Goal: Information Seeking & Learning: Find specific fact

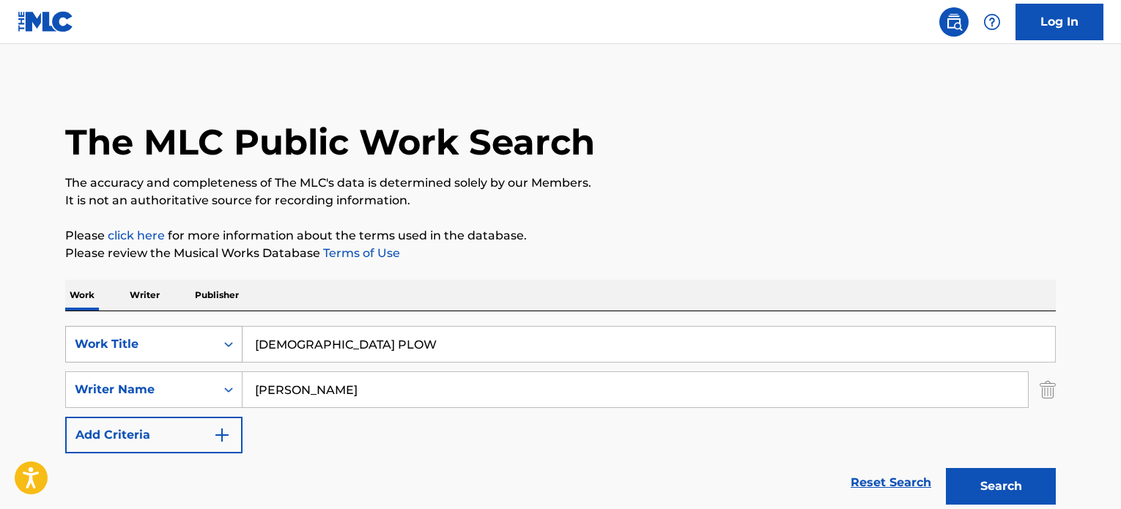
click at [199, 326] on div "SearchWithCriteriaf055be3c-75ee-4339-84fe-07e1fdf88213 Work Title GOSPEL PLOW" at bounding box center [560, 344] width 991 height 37
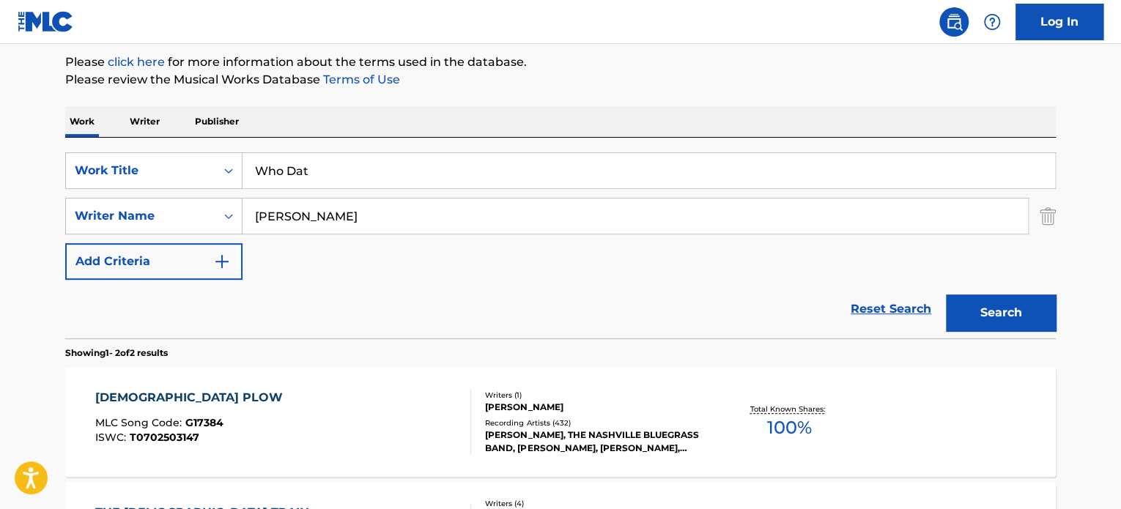
type input "Who Dat"
drag, startPoint x: 441, startPoint y: 218, endPoint x: 0, endPoint y: 192, distance: 441.9
click at [111, 212] on div "SearchWithCriteria4d5af9fb-74e9-4b49-affa-0aabf67b33ce Writer Name [PERSON_NAME]" at bounding box center [560, 216] width 991 height 37
paste input "[PERSON_NAME]"
type input "[PERSON_NAME]"
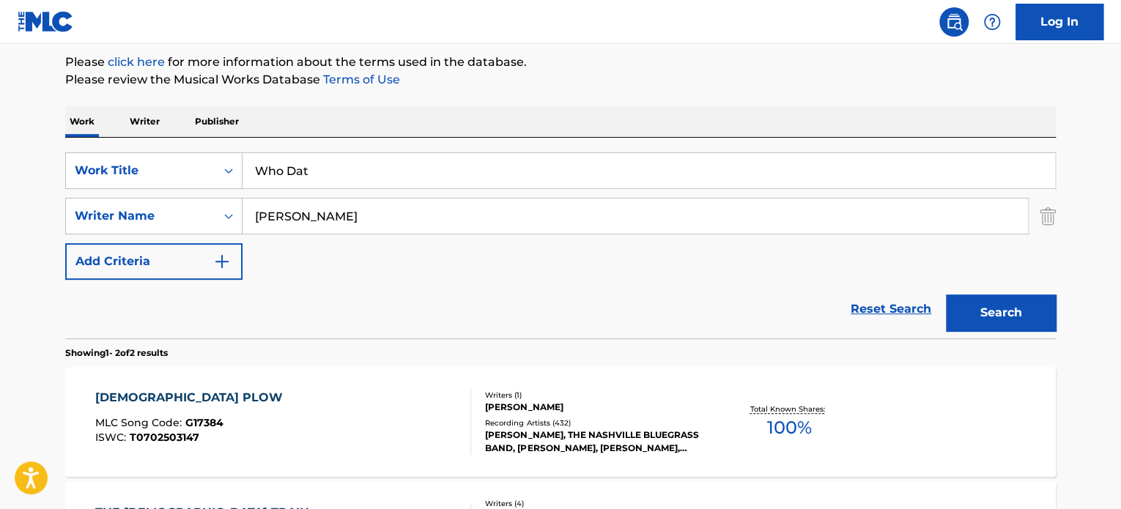
click at [946, 295] on button "Search" at bounding box center [1001, 313] width 110 height 37
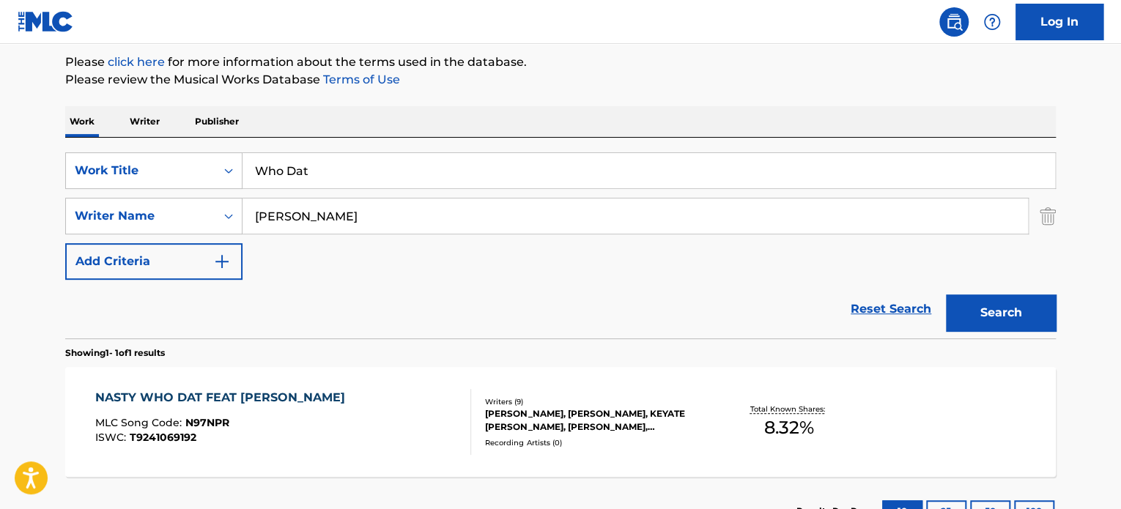
click at [454, 393] on div "NASTY WHO DAT FEAT [PERSON_NAME] MLC Song Code : N97NPR ISWC : T9241069192" at bounding box center [283, 422] width 377 height 66
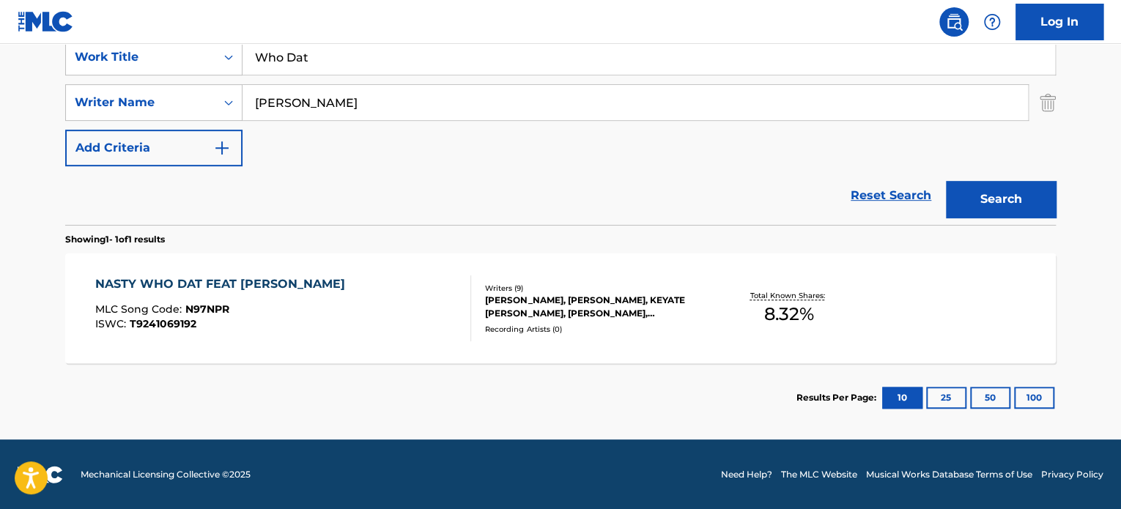
drag, startPoint x: 308, startPoint y: 63, endPoint x: 84, endPoint y: 26, distance: 226.6
click at [85, 26] on div "Log In The MLC Public Work Search The accuracy and completeness of The MLC's da…" at bounding box center [560, 111] width 1121 height 797
paste input "ACID FOR NOTHING"
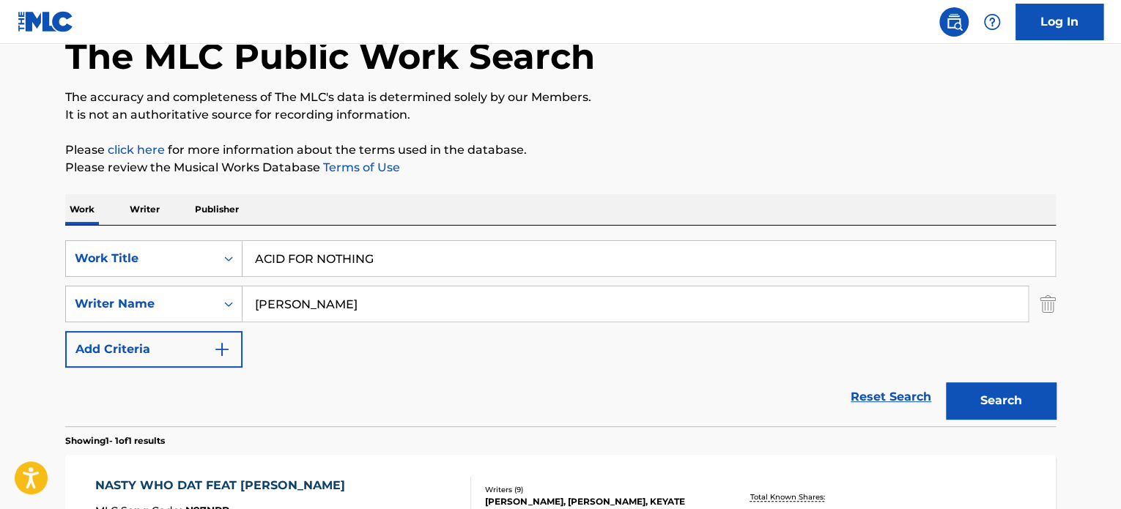
scroll to position [43, 0]
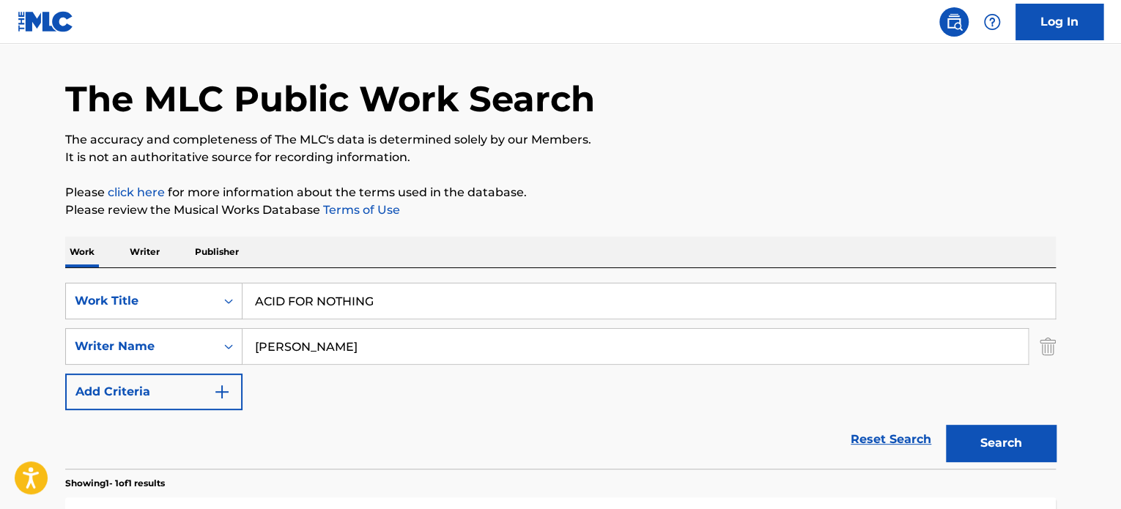
type input "ACID FOR NOTHING"
drag, startPoint x: 379, startPoint y: 335, endPoint x: 249, endPoint y: 325, distance: 130.1
click at [256, 325] on div "SearchWithCriteriaf055be3c-75ee-4339-84fe-07e1fdf88213 Work Title ACID FOR NOTH…" at bounding box center [560, 347] width 991 height 128
paste input "[GEOGRAPHIC_DATA]"
type input "[GEOGRAPHIC_DATA]"
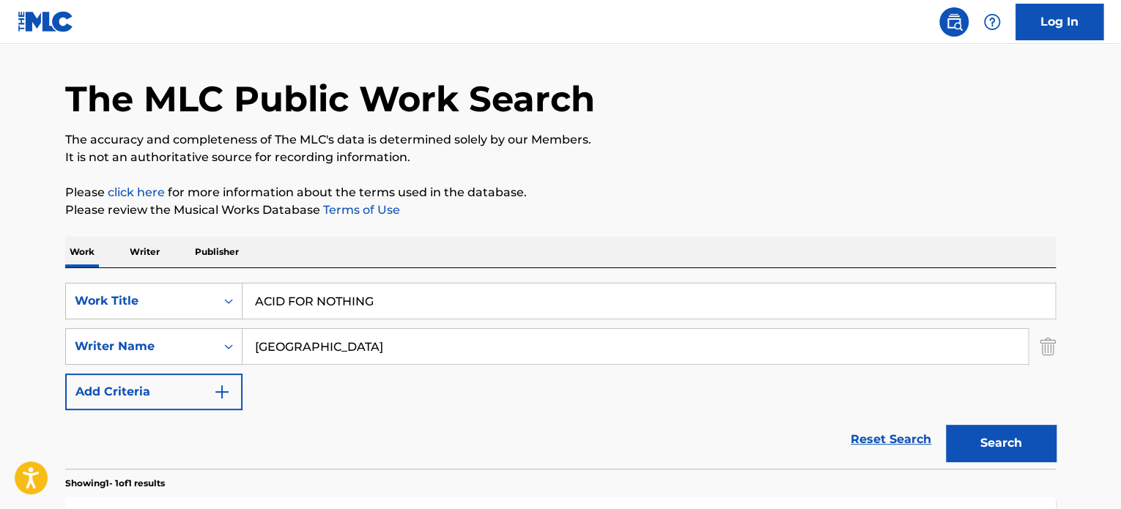
click at [946, 425] on button "Search" at bounding box center [1001, 443] width 110 height 37
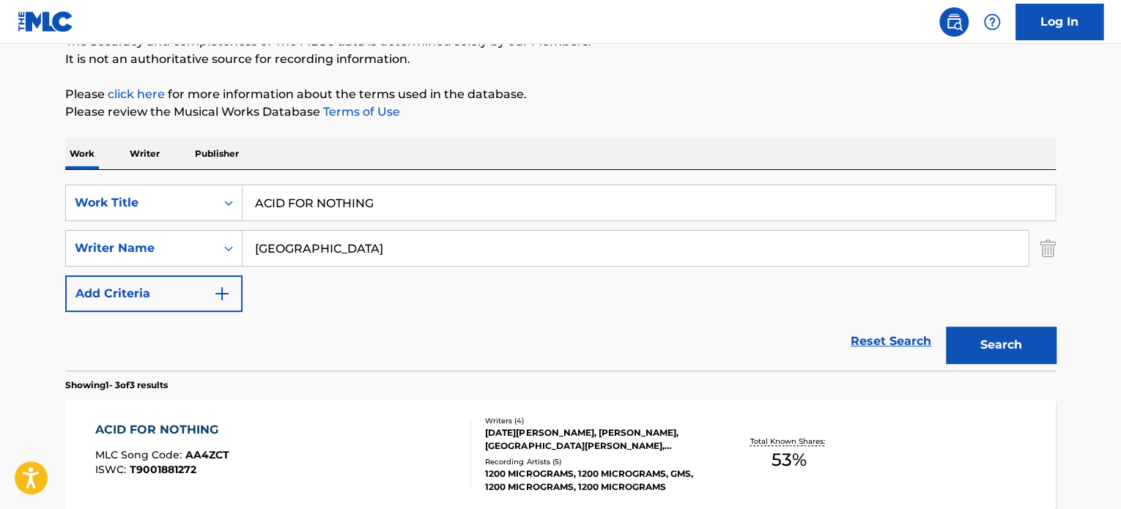
scroll to position [166, 0]
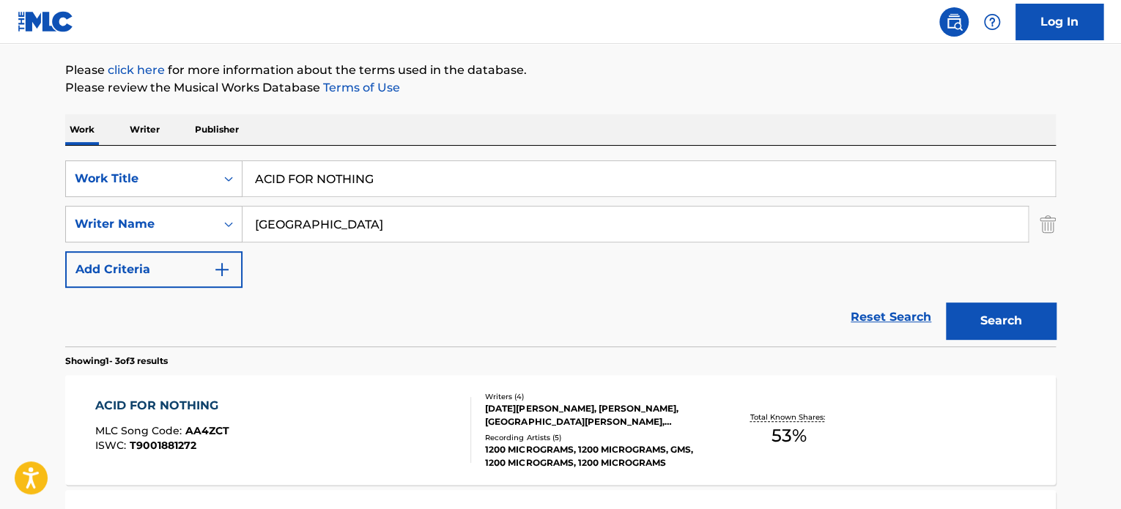
click at [491, 397] on div "Writers ( 4 )" at bounding box center [595, 396] width 221 height 11
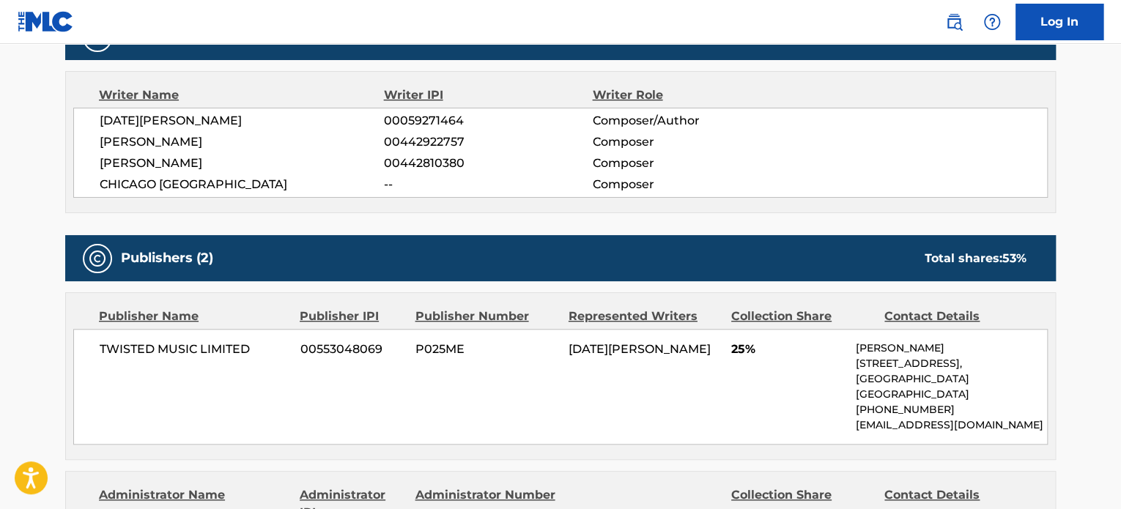
scroll to position [488, 0]
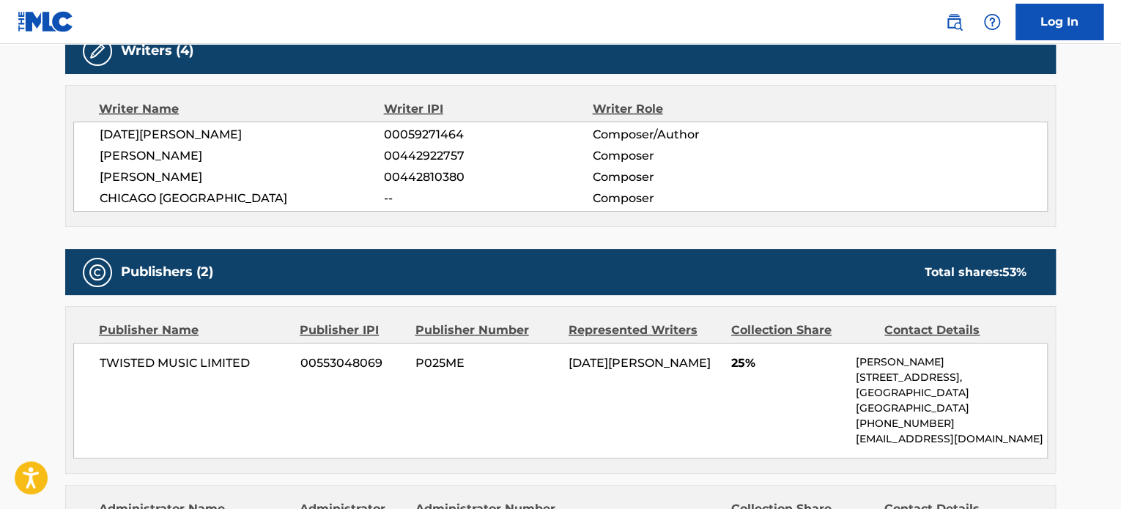
drag, startPoint x: 575, startPoint y: 425, endPoint x: 586, endPoint y: 425, distance: 11.0
click at [584, 427] on div "TWISTED MUSIC LIMITED 00553048069 P025ME [DATE] RAM 25% [PERSON_NAME] [STREET_A…" at bounding box center [560, 401] width 975 height 116
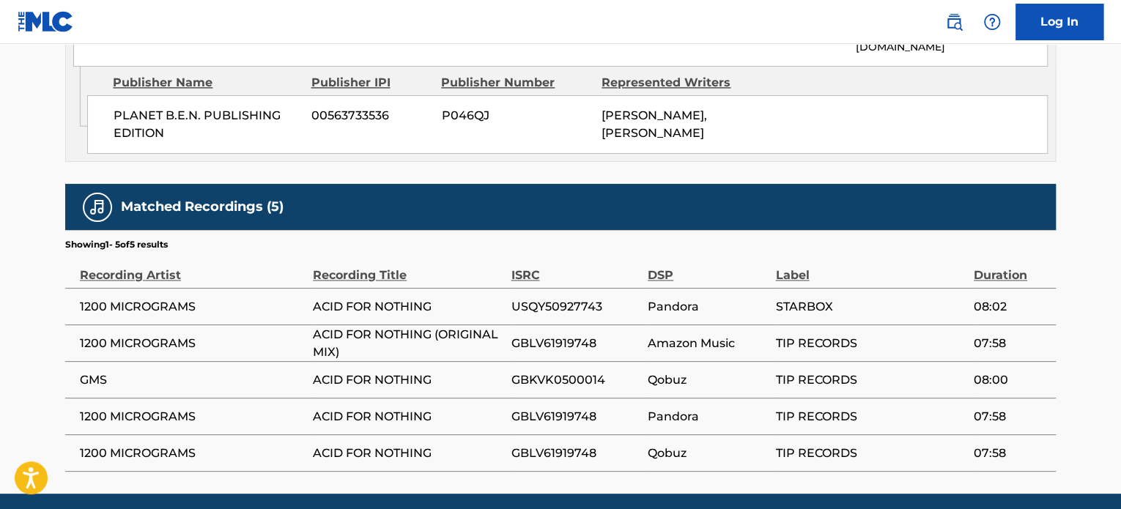
scroll to position [1113, 0]
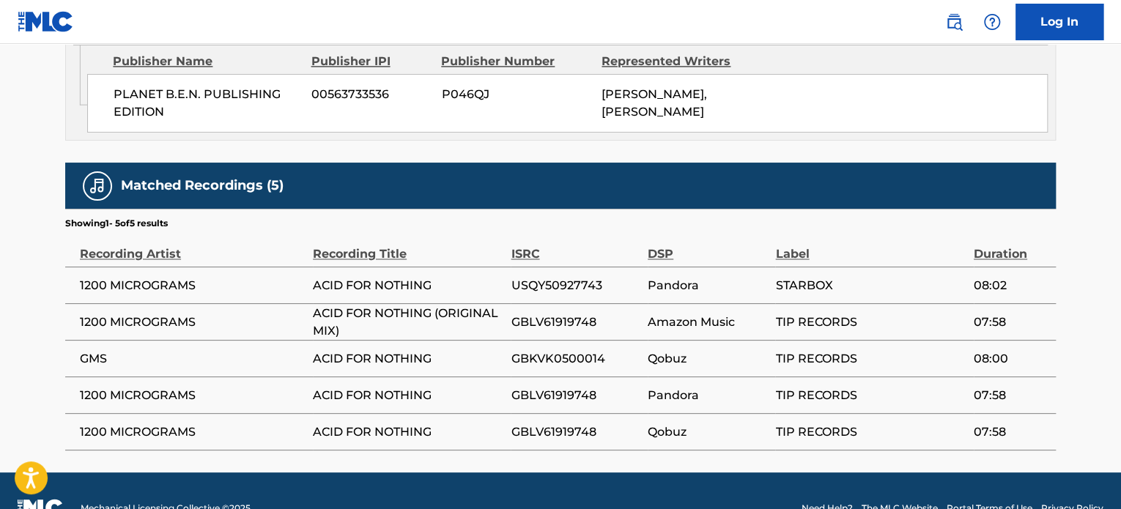
click at [618, 377] on td "GBLV61919748" at bounding box center [579, 395] width 137 height 37
click at [728, 386] on span "Pandora" at bounding box center [708, 395] width 120 height 18
drag, startPoint x: 1023, startPoint y: 319, endPoint x: 1013, endPoint y: 316, distance: 10.2
click at [1019, 340] on td "08:00" at bounding box center [1015, 358] width 82 height 37
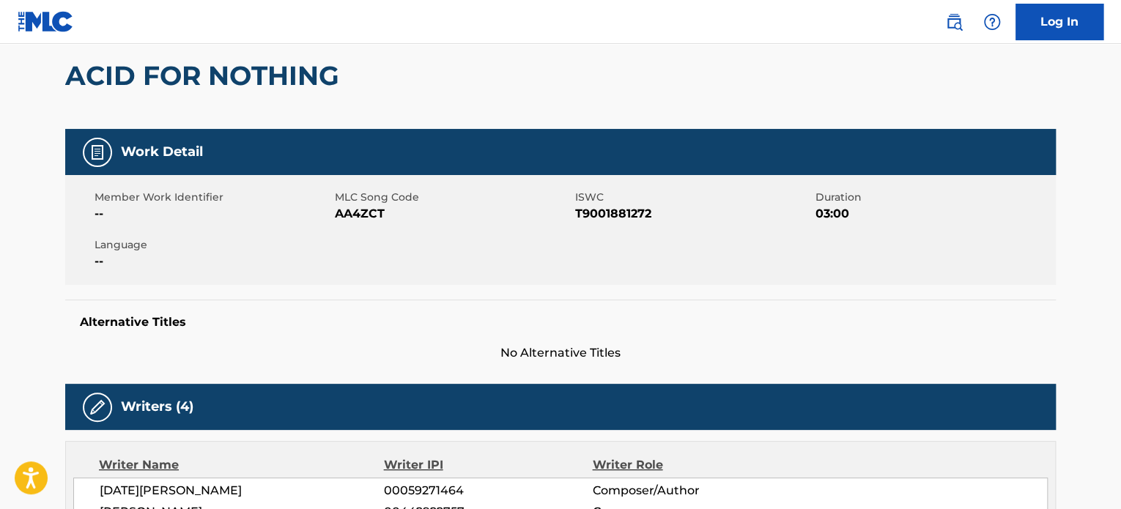
scroll to position [0, 0]
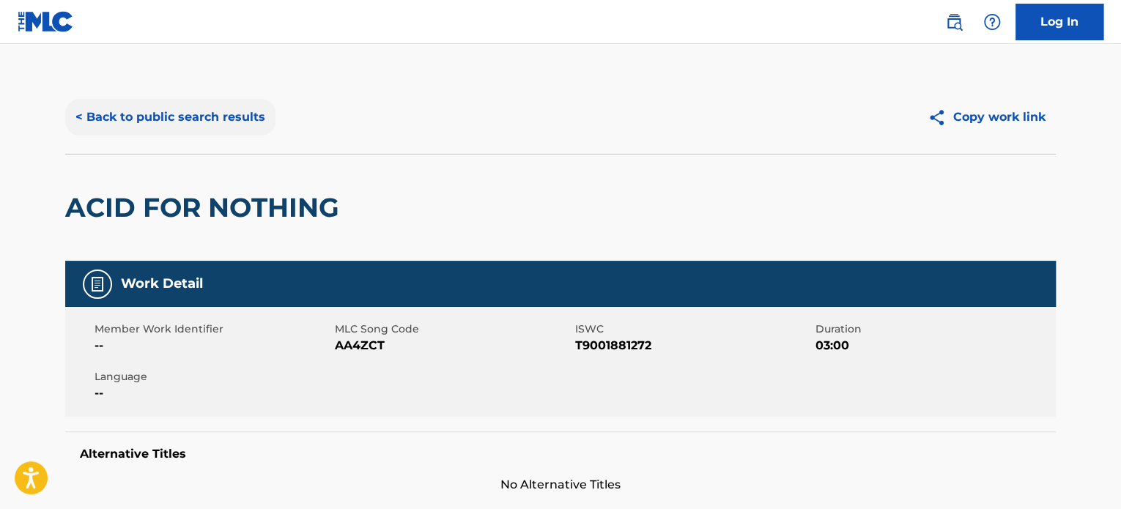
click at [215, 114] on button "< Back to public search results" at bounding box center [170, 117] width 210 height 37
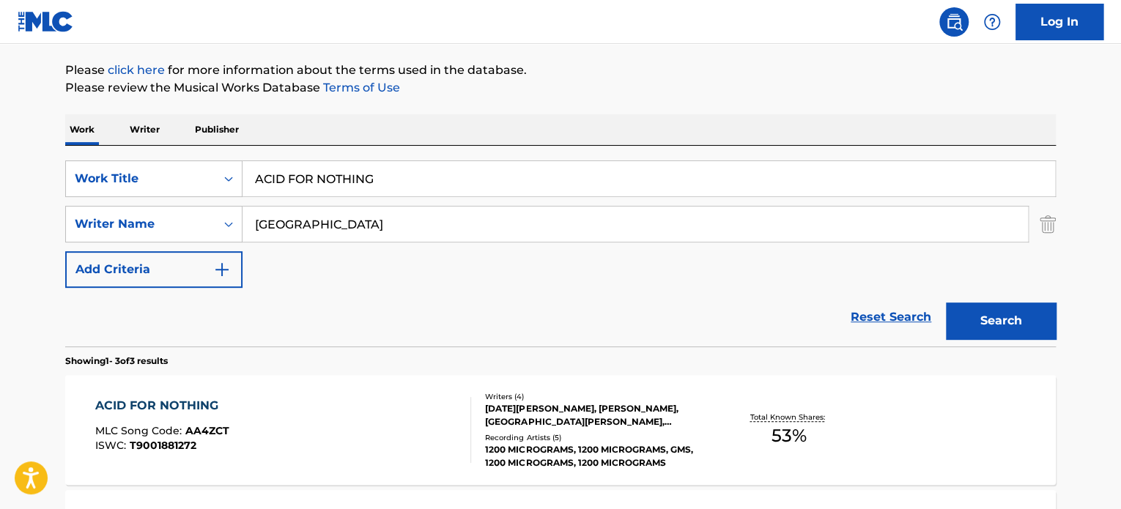
drag, startPoint x: 215, startPoint y: 114, endPoint x: 95, endPoint y: 157, distance: 127.7
click at [204, 172] on div "SearchWithCriteriaf055be3c-75ee-4339-84fe-07e1fdf88213 Work Title ACID FOR NOTH…" at bounding box center [560, 178] width 991 height 37
paste input "Con Mi Dios"
type input "Con Mi Dios"
click at [405, 203] on div "SearchWithCriteriaf055be3c-75ee-4339-84fe-07e1fdf88213 Work Title Con Mi Dios S…" at bounding box center [560, 224] width 991 height 128
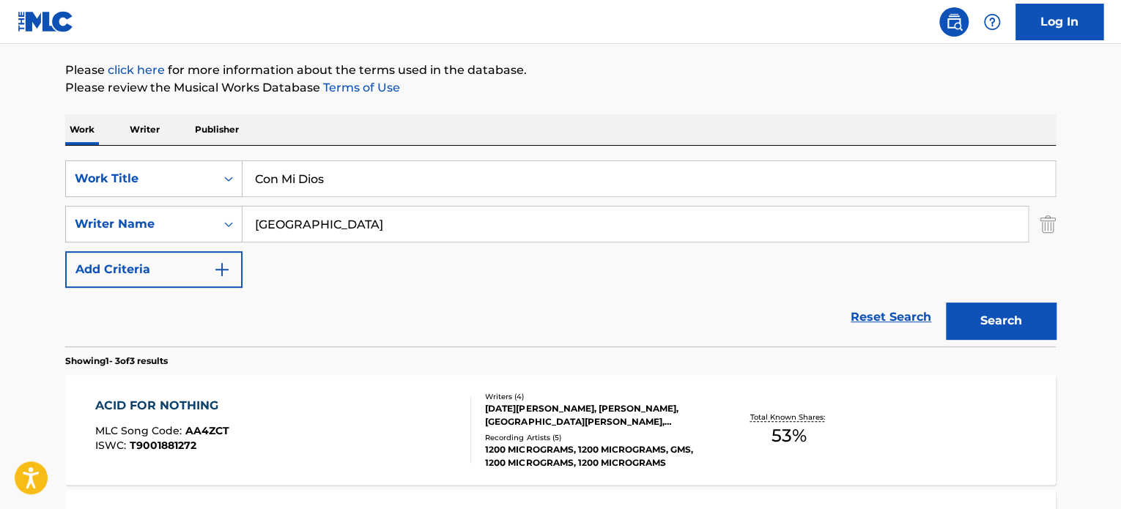
click at [407, 203] on div "SearchWithCriteriaf055be3c-75ee-4339-84fe-07e1fdf88213 Work Title Con Mi Dios S…" at bounding box center [560, 224] width 991 height 128
click at [389, 219] on input "[GEOGRAPHIC_DATA]" at bounding box center [636, 224] width 786 height 35
paste input "[PERSON_NAME] [PERSON_NAME]"
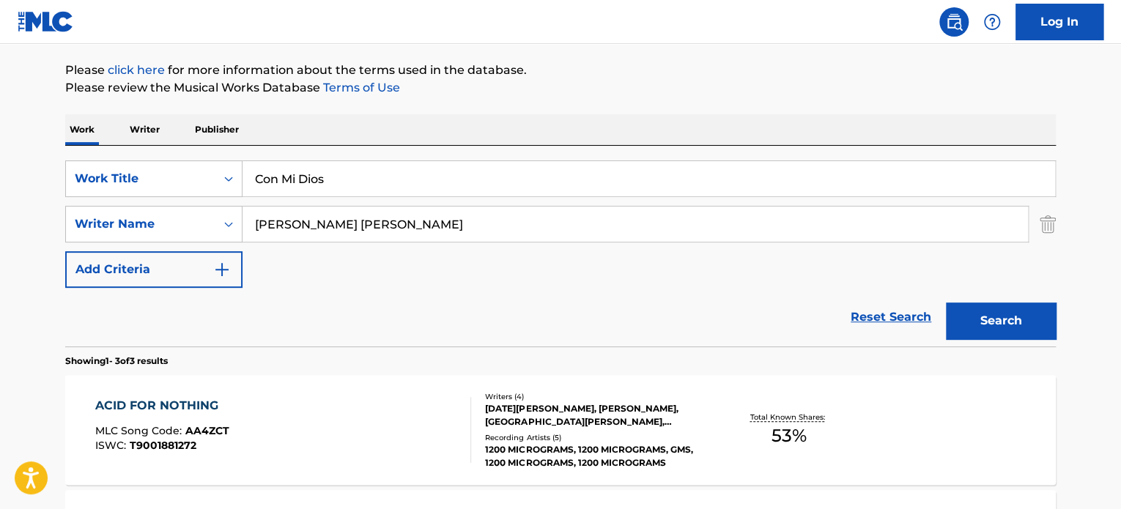
type input "[PERSON_NAME] [PERSON_NAME]"
click at [946, 303] on button "Search" at bounding box center [1001, 321] width 110 height 37
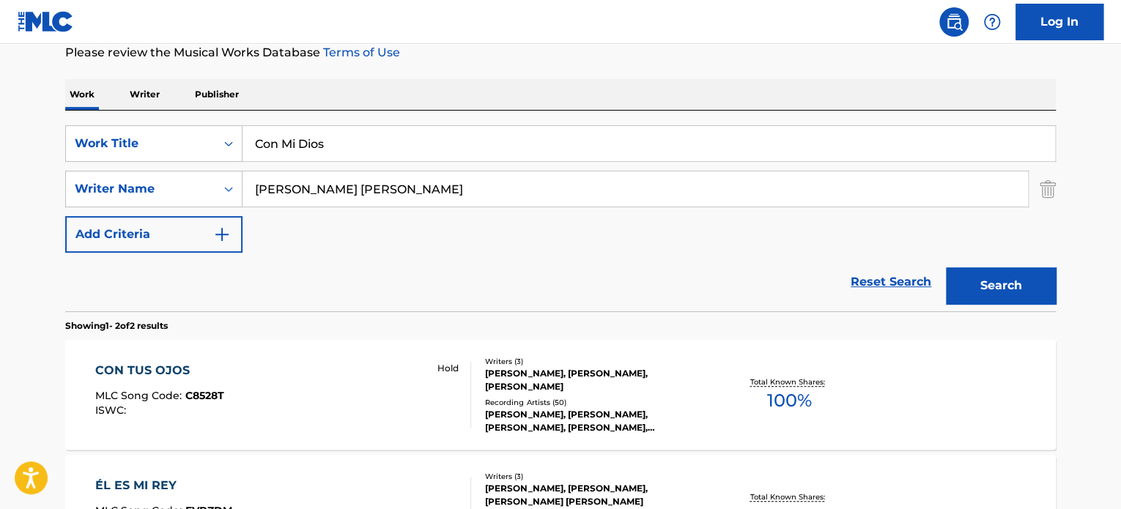
scroll to position [158, 0]
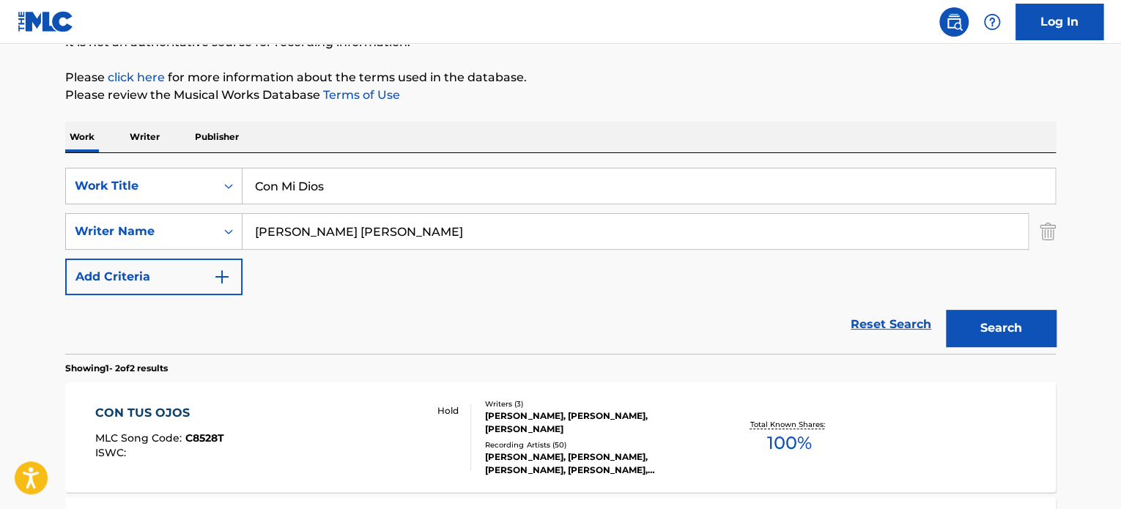
click at [432, 319] on div "Reset Search Search" at bounding box center [560, 324] width 991 height 59
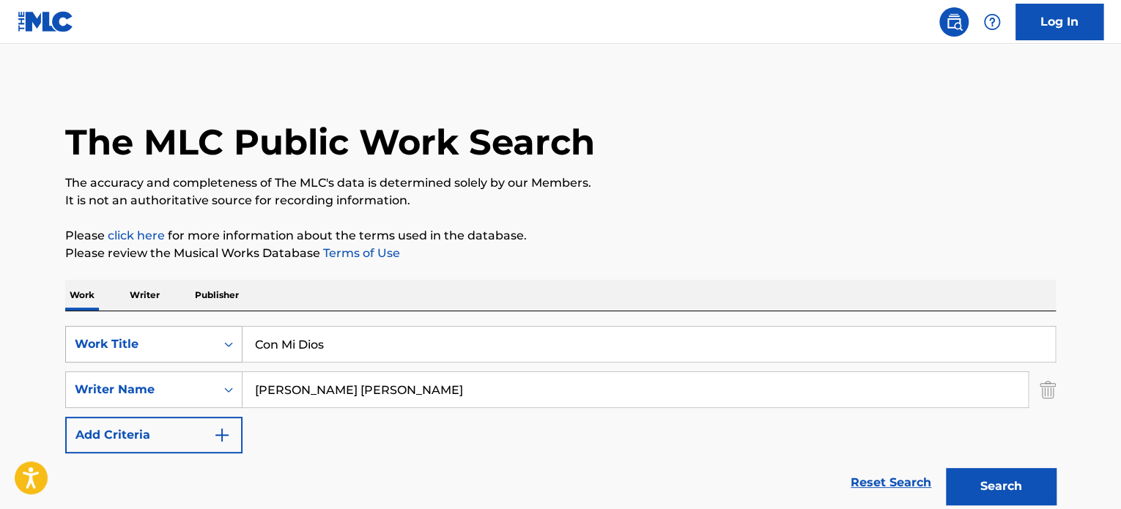
drag, startPoint x: 227, startPoint y: 341, endPoint x: 79, endPoint y: 348, distance: 148.2
click at [148, 345] on div "SearchWithCriteriaf055be3c-75ee-4339-84fe-07e1fdf88213 Work Title Con Mi Dios" at bounding box center [560, 344] width 991 height 37
paste input "TROUBLE YOU, TROUBLE ME"
type input "TROUBLE YOU, TROUBLE ME"
drag, startPoint x: 448, startPoint y: 386, endPoint x: 146, endPoint y: 391, distance: 302.7
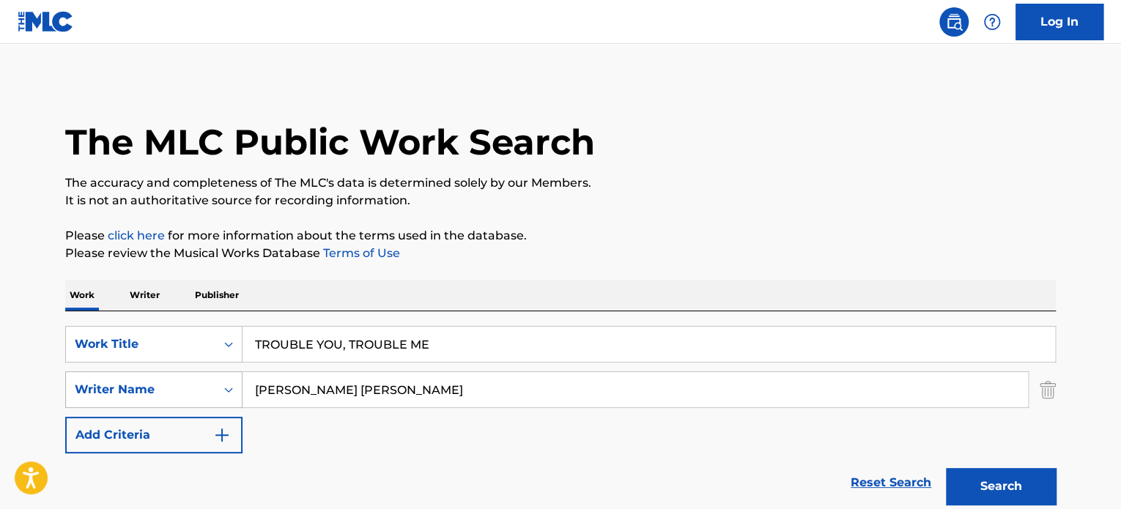
click at [172, 387] on div "SearchWithCriteria4d5af9fb-74e9-4b49-affa-0aabf67b33ce Writer Name [PERSON_NAME…" at bounding box center [560, 390] width 991 height 37
paste input "[PERSON_NAME]"
type input "[PERSON_NAME]"
click at [946, 468] on button "Search" at bounding box center [1001, 486] width 110 height 37
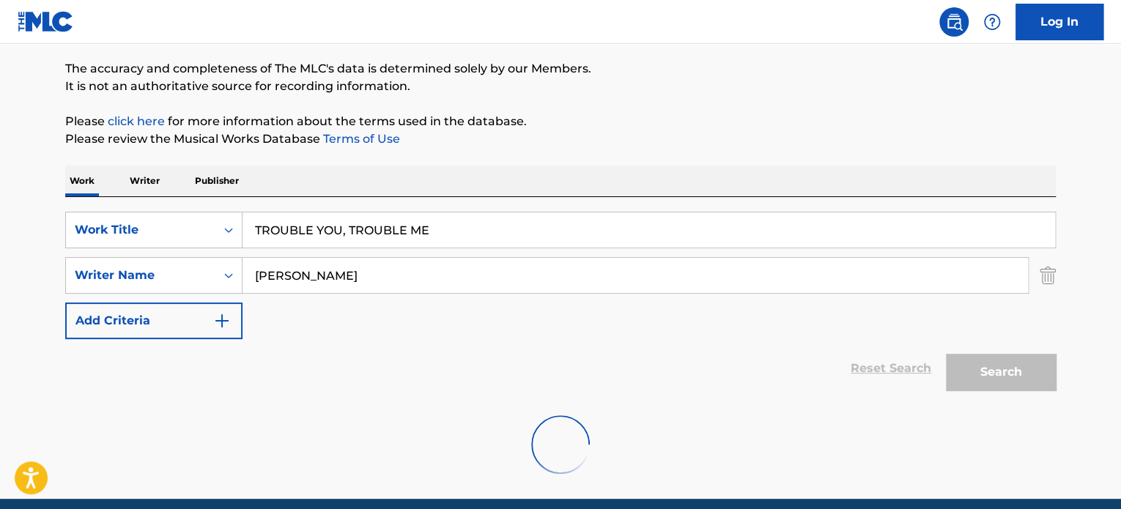
scroll to position [174, 0]
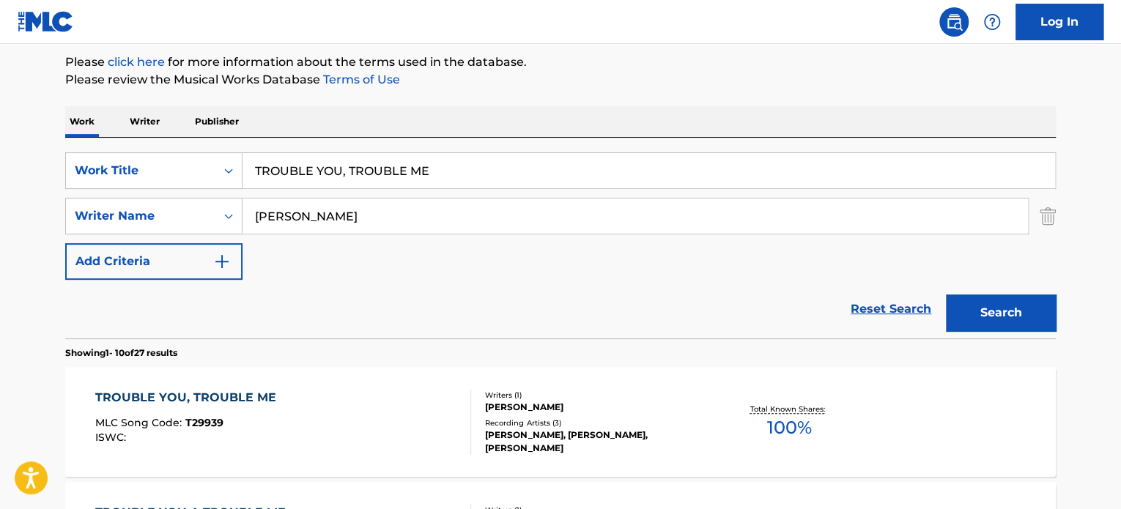
click at [298, 389] on div "TROUBLE YOU, TROUBLE ME MLC Song Code : T29939 ISWC :" at bounding box center [283, 422] width 377 height 66
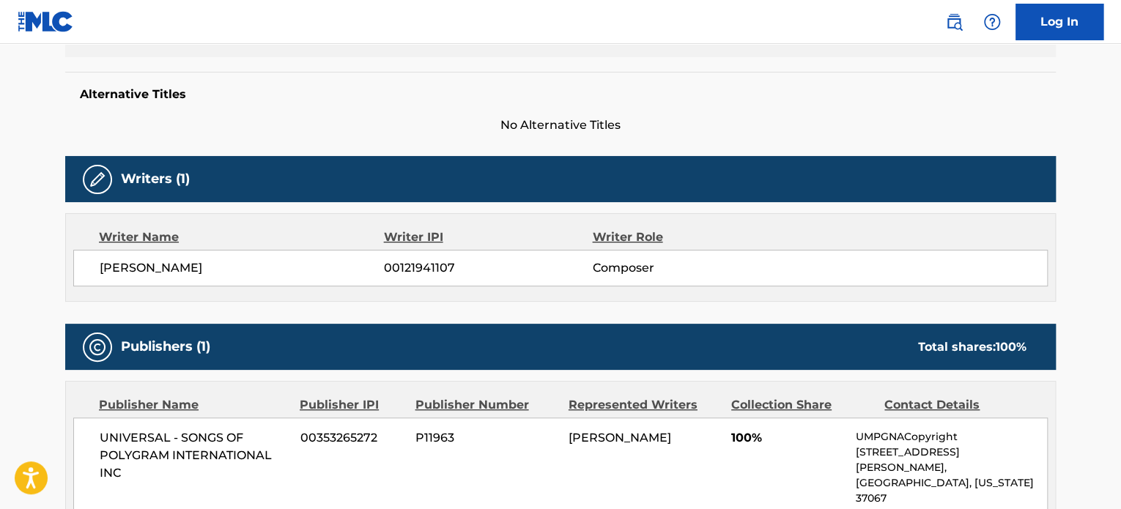
scroll to position [329, 0]
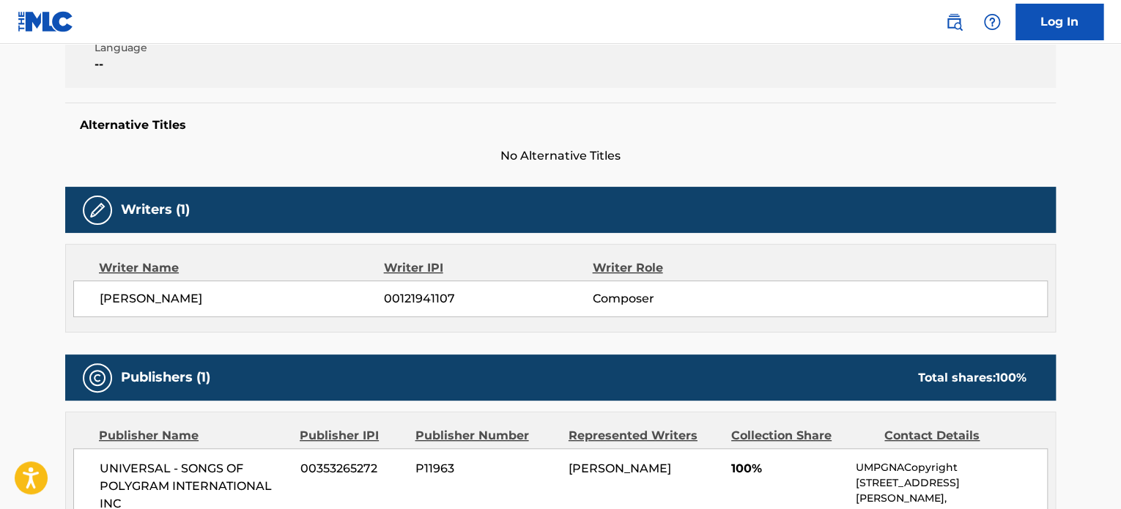
click at [760, 236] on div "Writers (1) Writer Name Writer IPI Writer Role [PERSON_NAME] 00121941107 Compos…" at bounding box center [560, 260] width 991 height 146
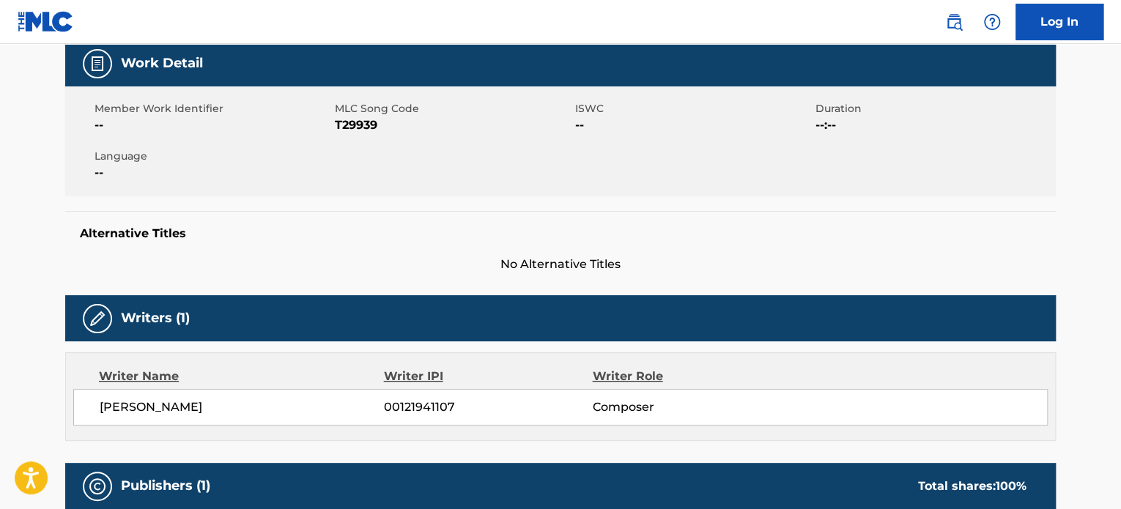
scroll to position [0, 0]
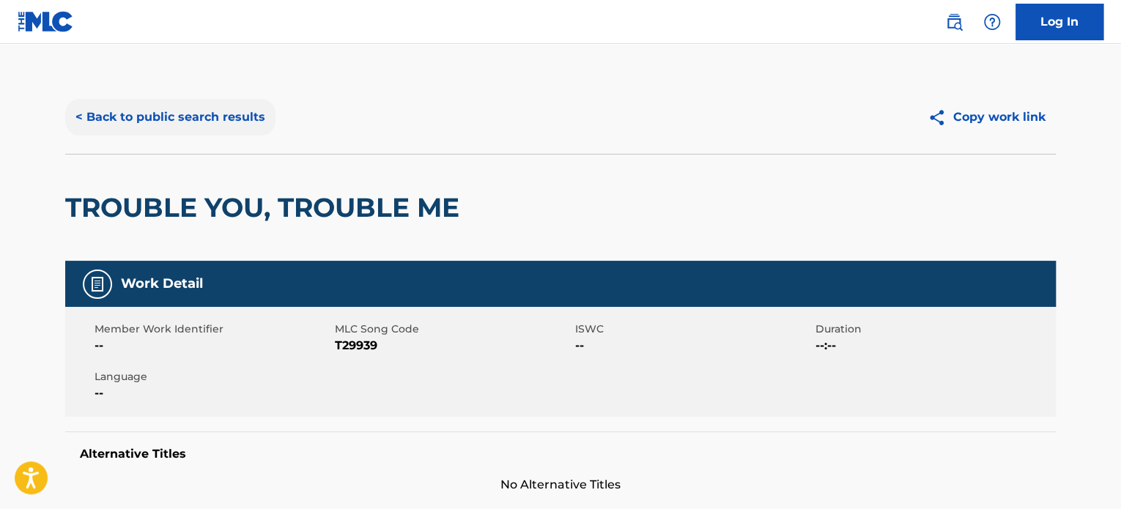
click at [182, 111] on button "< Back to public search results" at bounding box center [170, 117] width 210 height 37
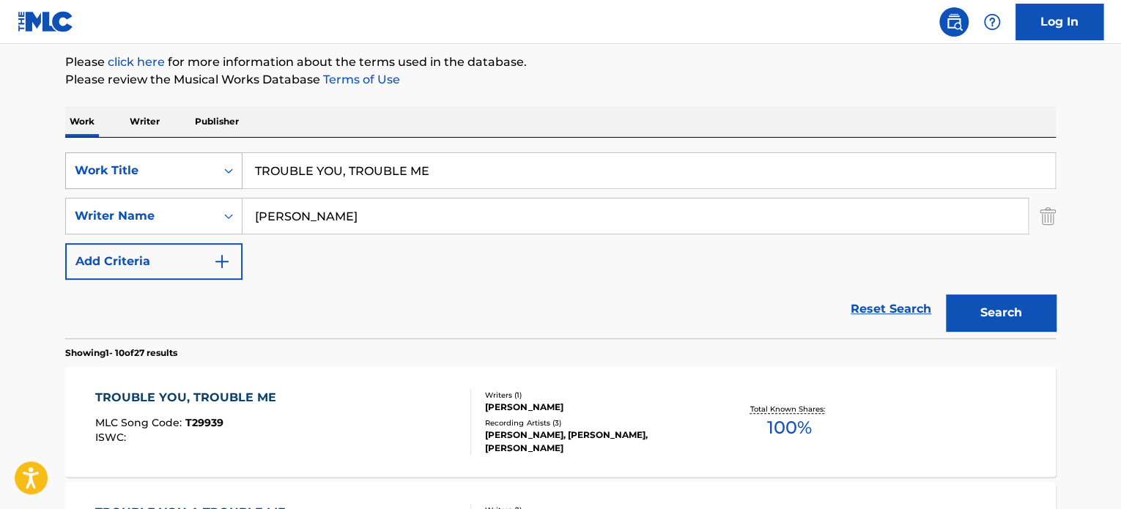
click at [155, 160] on div "SearchWithCriteriaf055be3c-75ee-4339-84fe-07e1fdf88213 Work Title TROUBLE YOU, …" at bounding box center [560, 170] width 991 height 37
paste input "EL MAESTRO"
type input "EL MAESTRO"
drag, startPoint x: 399, startPoint y: 218, endPoint x: 84, endPoint y: 225, distance: 314.4
click at [264, 221] on input "[PERSON_NAME]" at bounding box center [636, 216] width 786 height 35
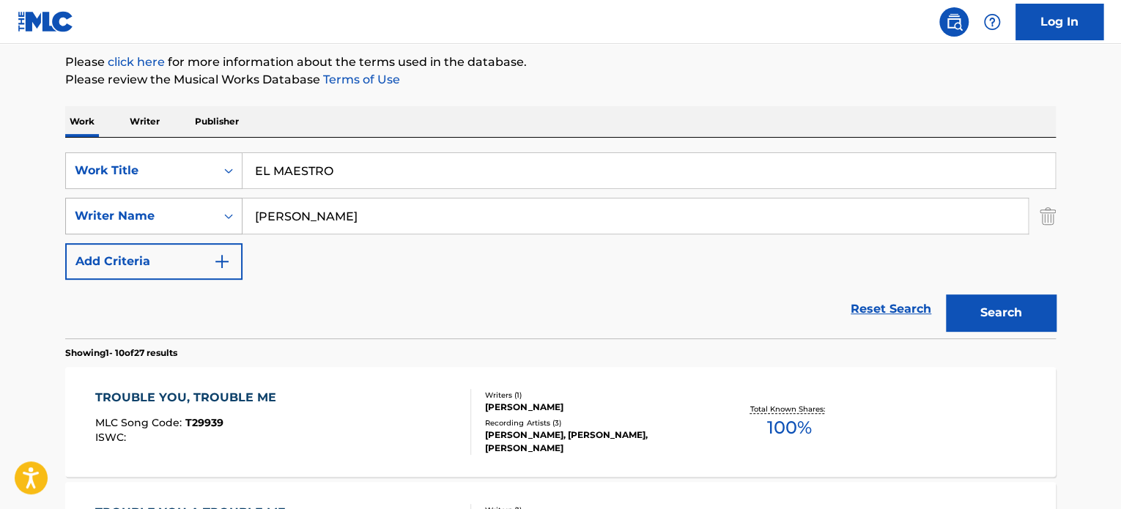
paste input "Edgardo"
drag, startPoint x: 393, startPoint y: 221, endPoint x: 0, endPoint y: 180, distance: 394.9
click at [121, 188] on div "SearchWithCriteriaf055be3c-75ee-4339-84fe-07e1fdf88213 Work Title EL MAESTRO Se…" at bounding box center [560, 216] width 991 height 128
paste input "Search Form"
type input "Edgardo"
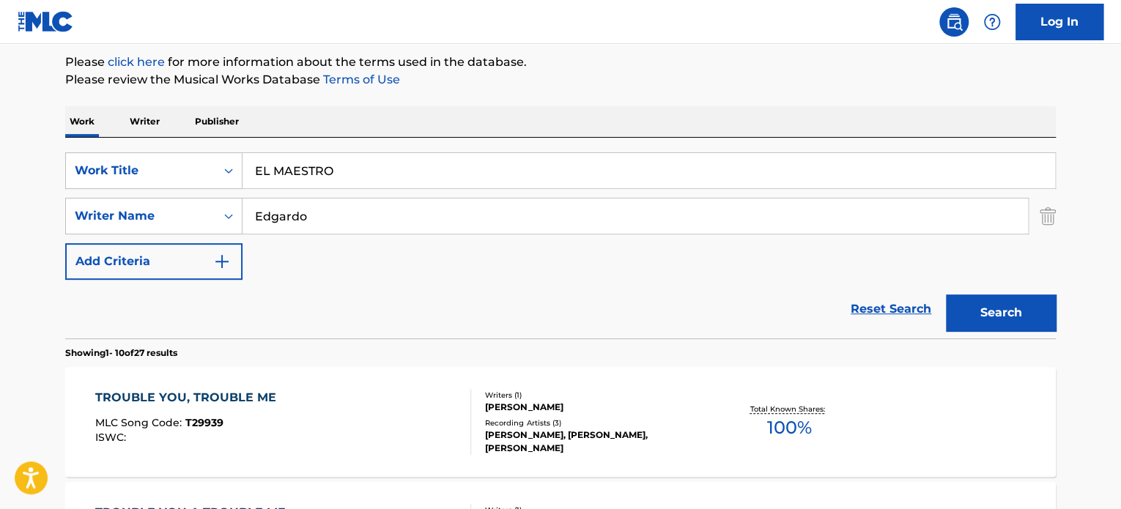
click at [946, 295] on button "Search" at bounding box center [1001, 313] width 110 height 37
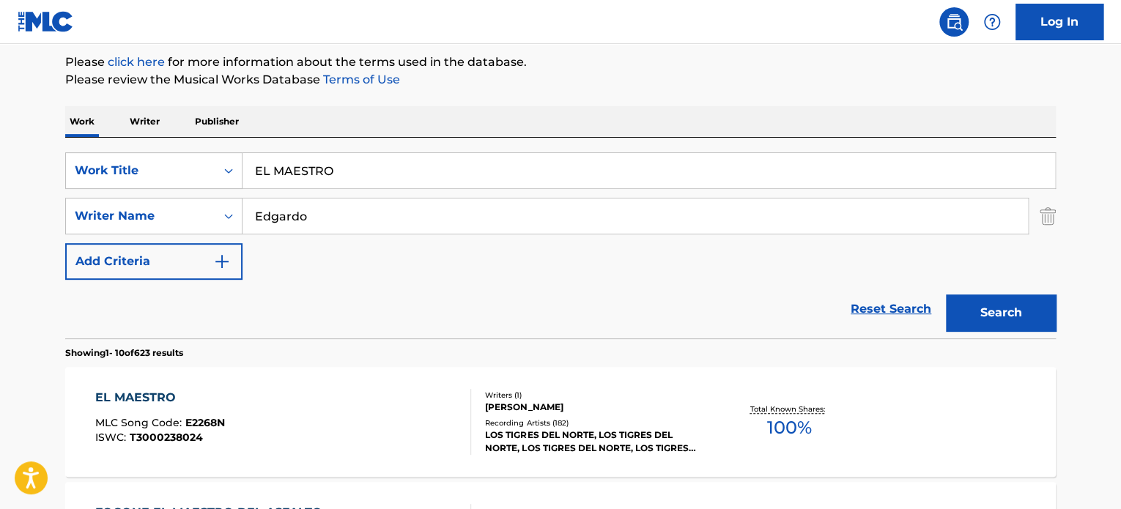
click at [462, 399] on div at bounding box center [465, 422] width 12 height 66
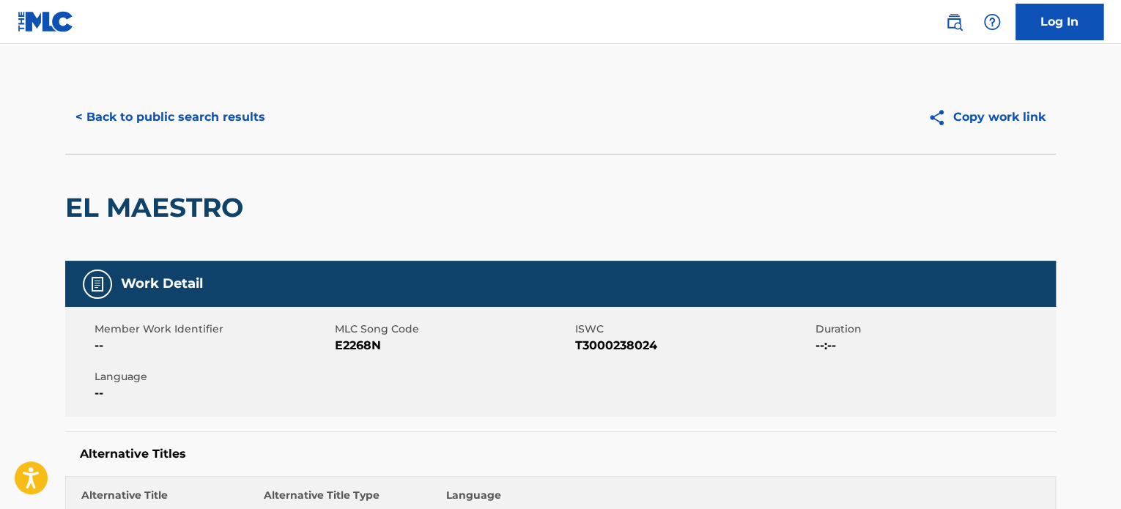
click at [638, 355] on div "Member Work Identifier -- MLC Song Code E2268N ISWC T3000238024 Duration --:-- …" at bounding box center [560, 362] width 991 height 110
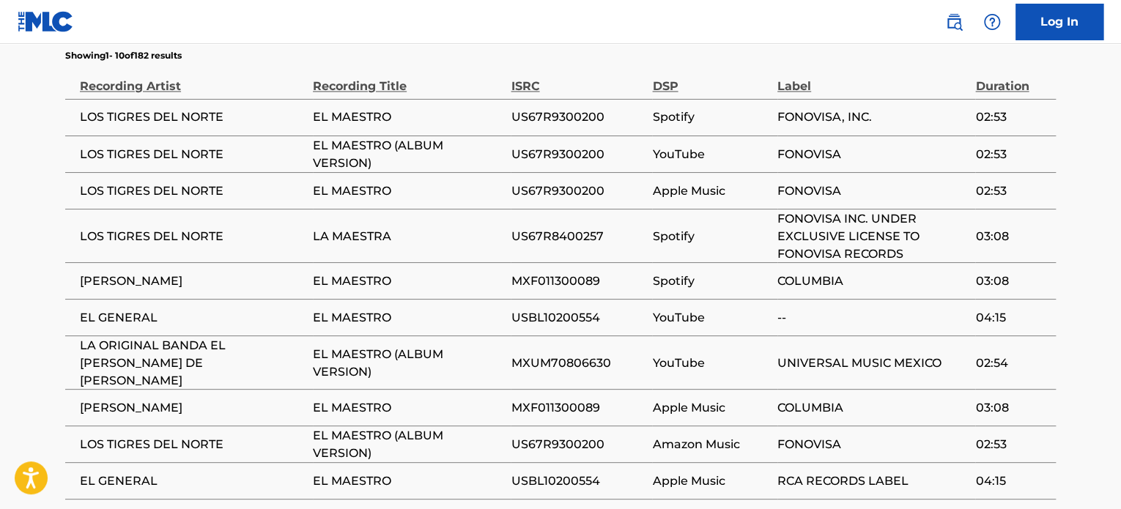
scroll to position [1319, 0]
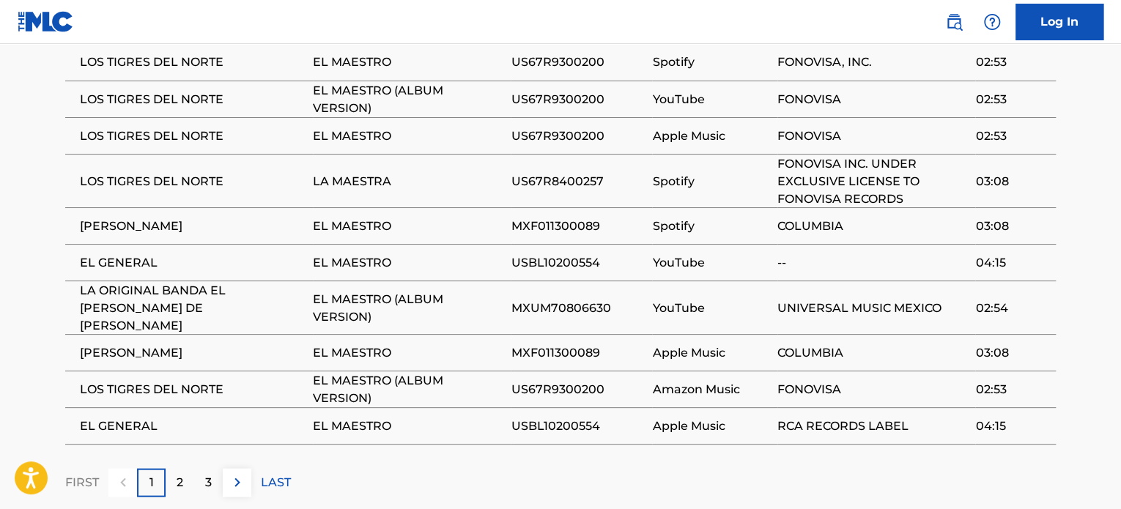
click at [659, 407] on td "Apple Music" at bounding box center [714, 425] width 125 height 37
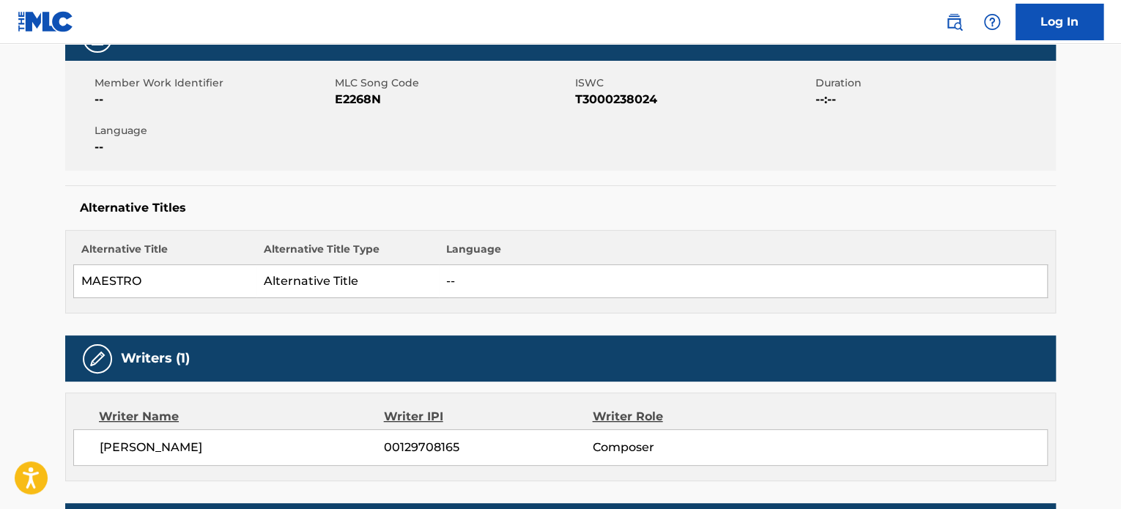
scroll to position [0, 0]
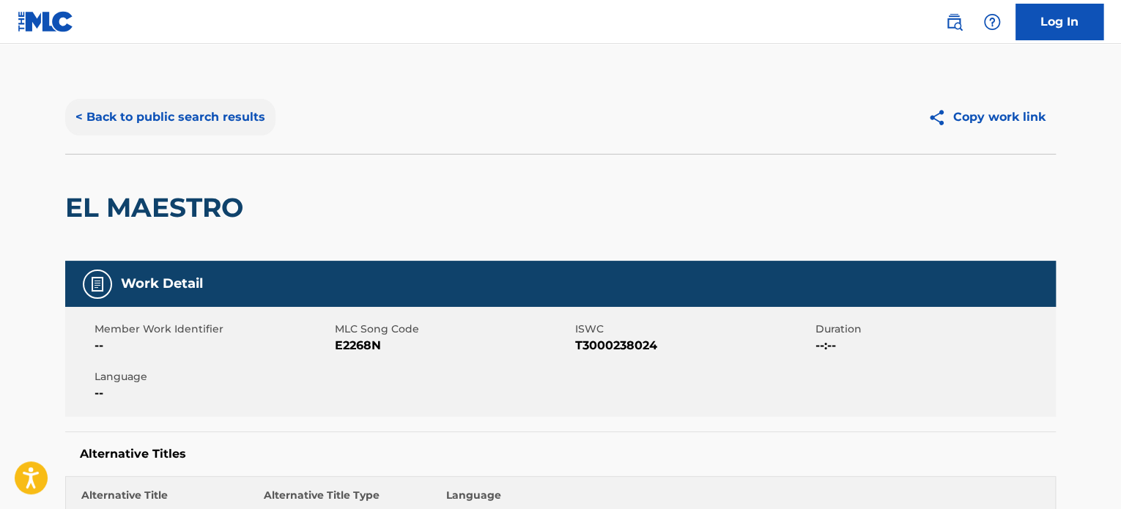
click at [170, 115] on button "< Back to public search results" at bounding box center [170, 117] width 210 height 37
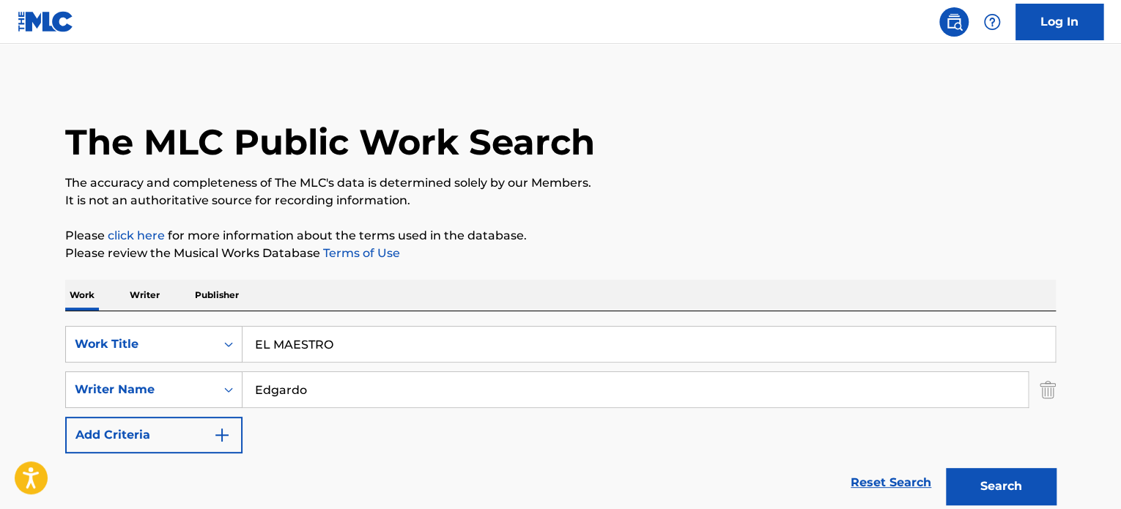
scroll to position [174, 0]
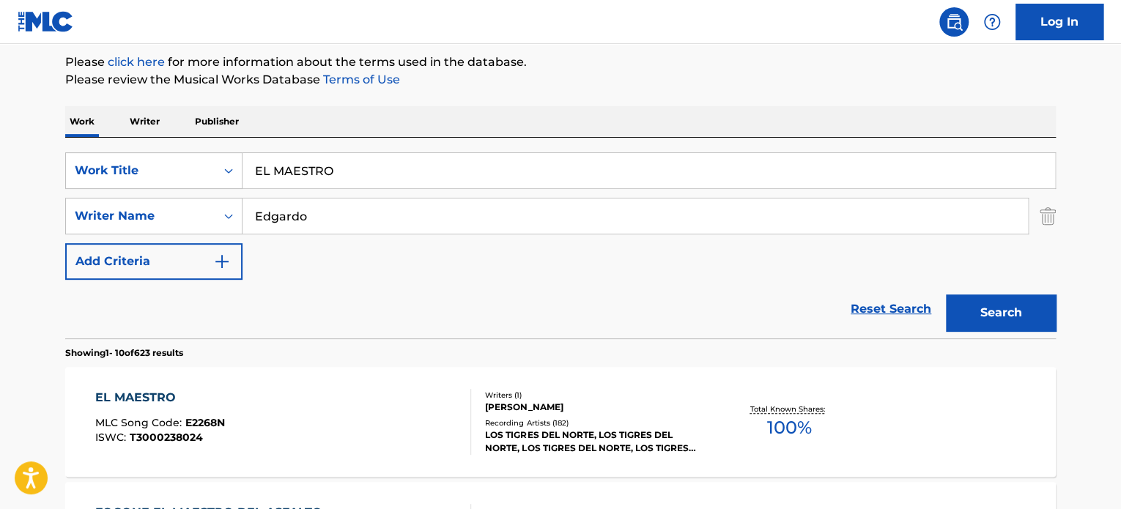
drag, startPoint x: 421, startPoint y: 155, endPoint x: 32, endPoint y: 121, distance: 391.3
click at [232, 145] on div "SearchWithCriteriaf055be3c-75ee-4339-84fe-07e1fdf88213 Work Title EL MAESTRO Se…" at bounding box center [560, 238] width 991 height 201
paste input "BABY WHY"
type input "BABY WHY"
drag, startPoint x: 375, startPoint y: 207, endPoint x: 40, endPoint y: 219, distance: 335.8
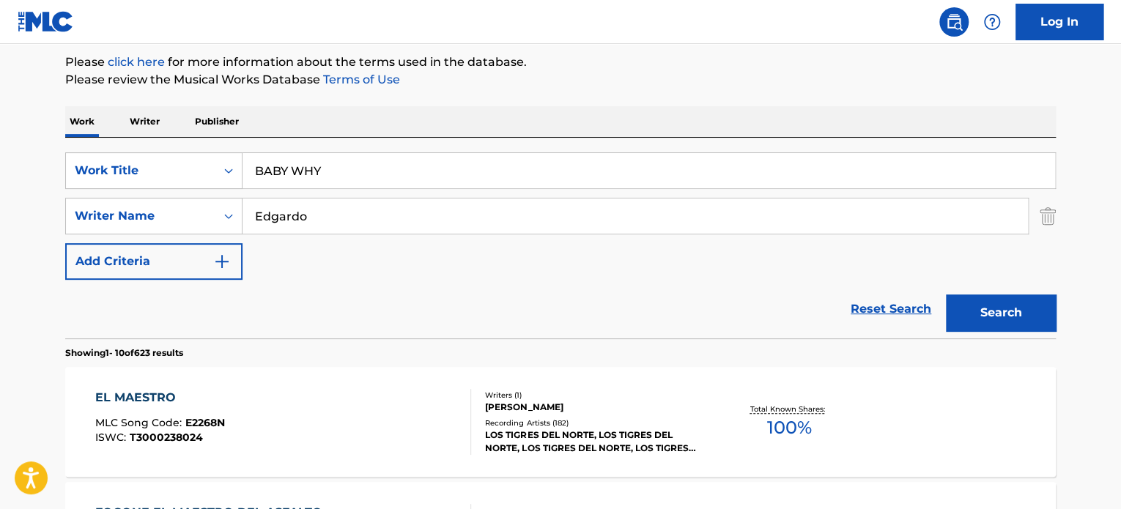
click at [85, 215] on div "SearchWithCriteria4d5af9fb-74e9-4b49-affa-0aabf67b33ce Writer Name [PERSON_NAME]" at bounding box center [560, 216] width 991 height 37
paste input ", [PERSON_NAME][DEMOGRAPHIC_DATA]"
drag, startPoint x: 261, startPoint y: 214, endPoint x: 77, endPoint y: 224, distance: 184.2
click at [92, 223] on div "SearchWithCriteria4d5af9fb-74e9-4b49-affa-0aabf67b33ce Writer Name , [PERSON_NA…" at bounding box center [560, 216] width 991 height 37
click at [946, 295] on button "Search" at bounding box center [1001, 313] width 110 height 37
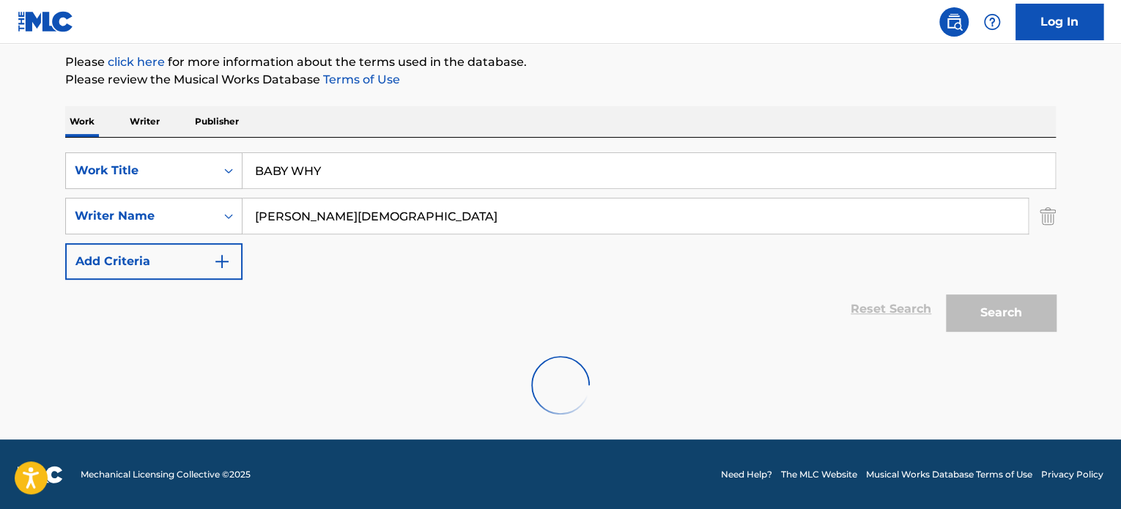
scroll to position [126, 0]
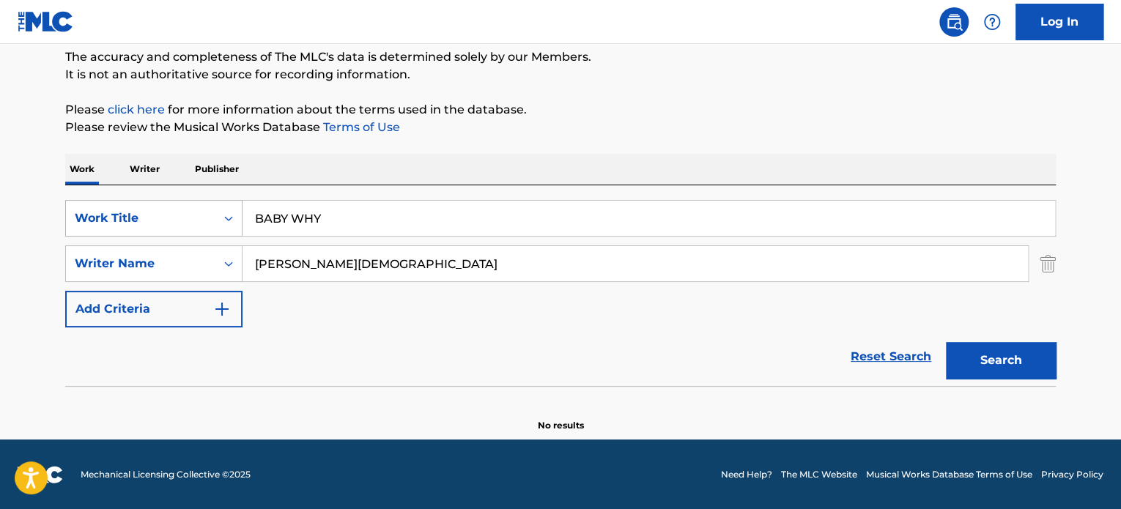
drag, startPoint x: 415, startPoint y: 262, endPoint x: 70, endPoint y: 223, distance: 347.4
click at [80, 228] on div "SearchWithCriteriaf055be3c-75ee-4339-84fe-07e1fdf88213 Work Title BABY WHY Sear…" at bounding box center [560, 264] width 991 height 128
paste input "[PERSON_NAME]"
type input "[PERSON_NAME]"
click at [946, 342] on button "Search" at bounding box center [1001, 360] width 110 height 37
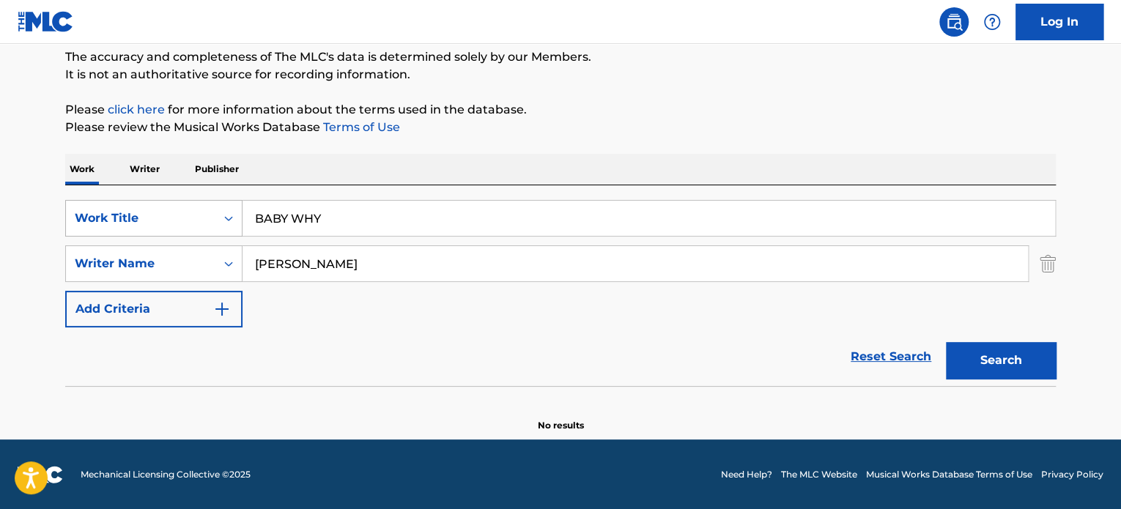
scroll to position [174, 0]
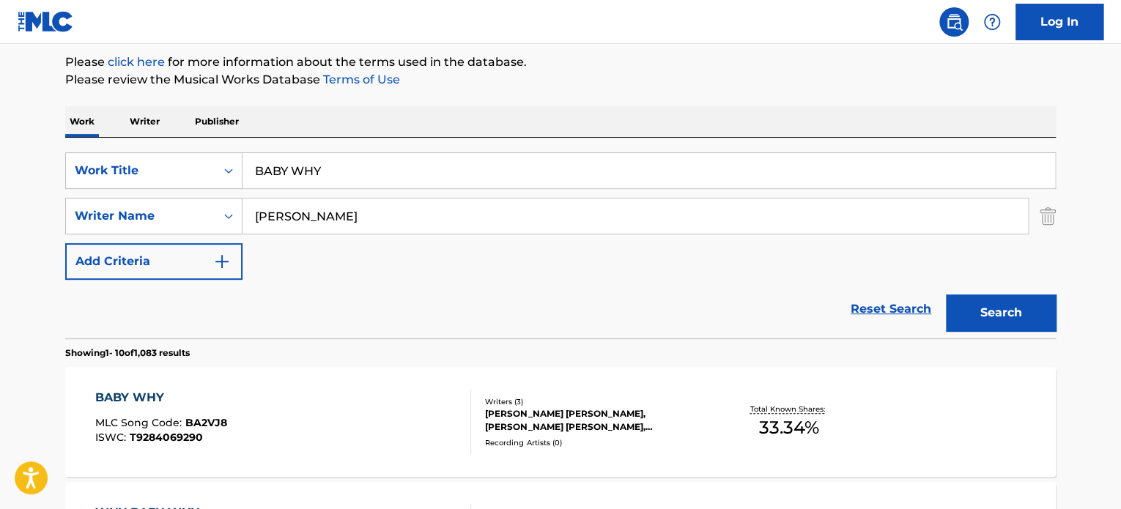
click at [526, 394] on div "BABY WHY MLC Song Code : BA2VJ8 ISWC : T9284069290 Writers ( 3 ) [PERSON_NAME] …" at bounding box center [560, 422] width 991 height 110
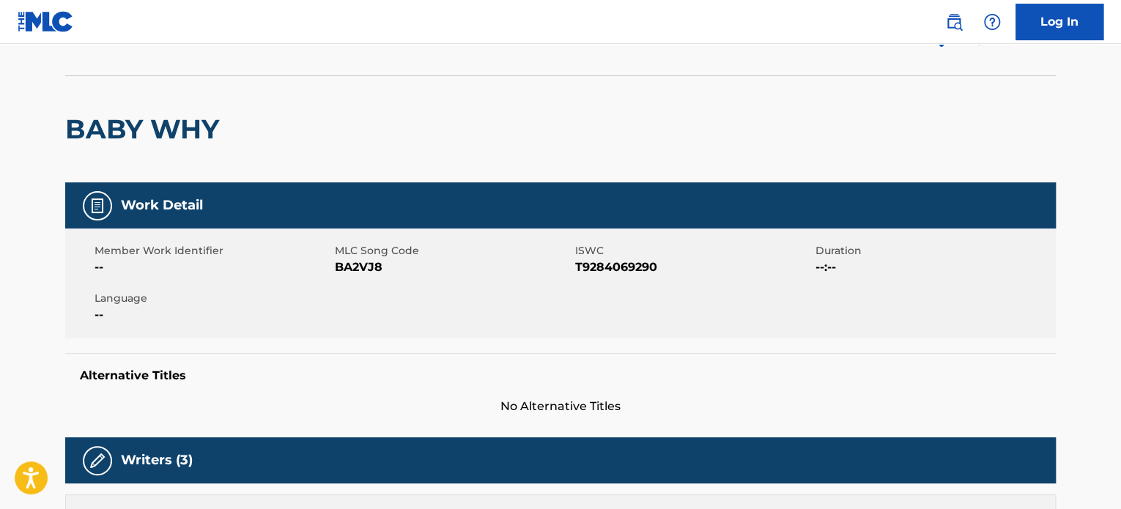
scroll to position [244, 0]
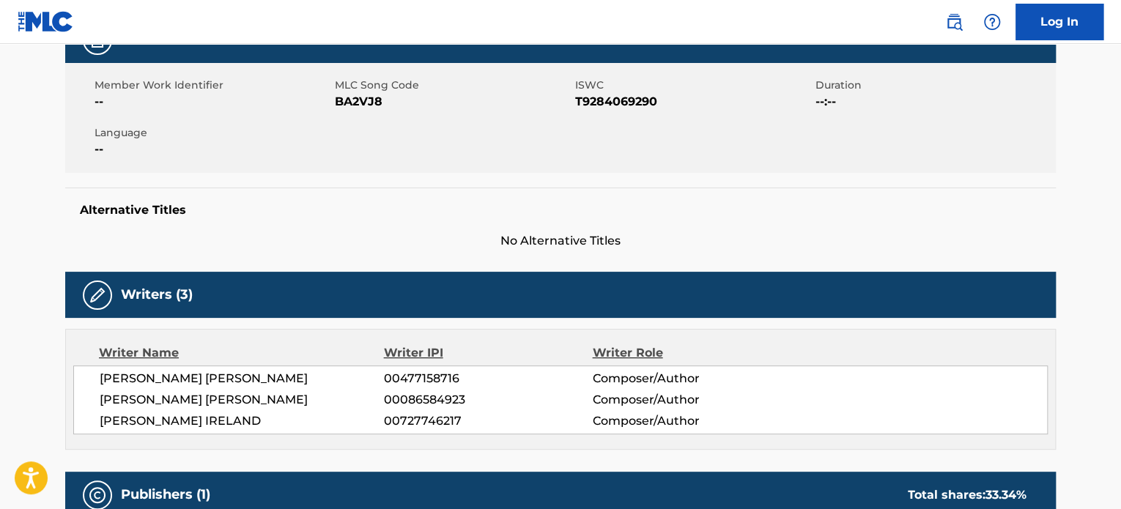
click at [698, 348] on div "Writer Role" at bounding box center [687, 353] width 190 height 18
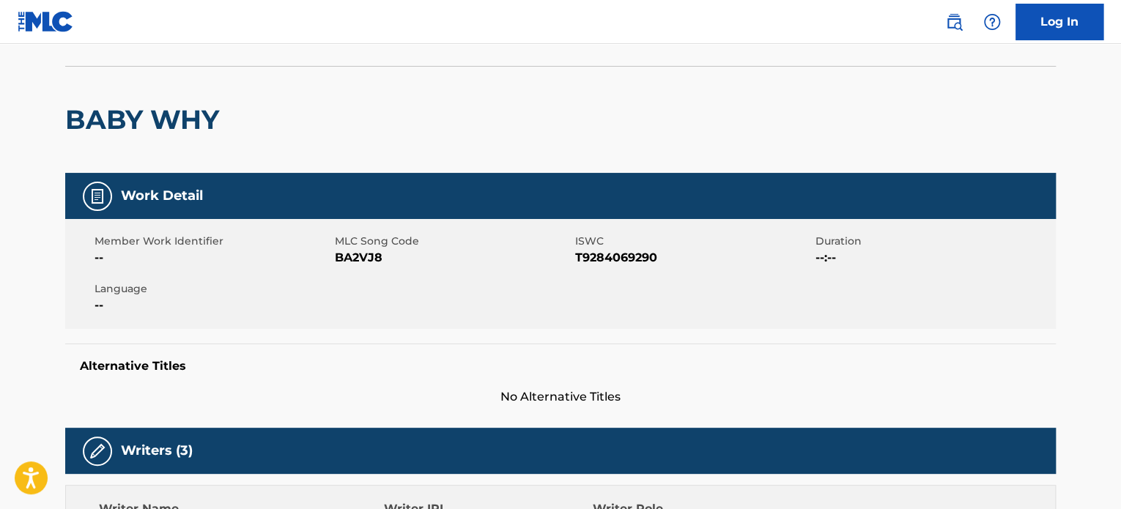
scroll to position [0, 0]
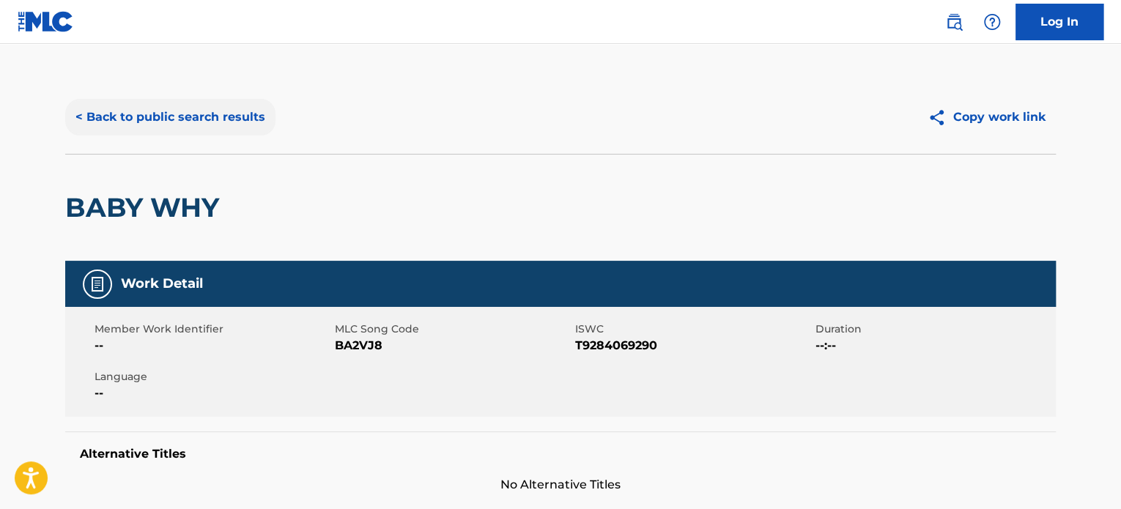
click at [206, 117] on button "< Back to public search results" at bounding box center [170, 117] width 210 height 37
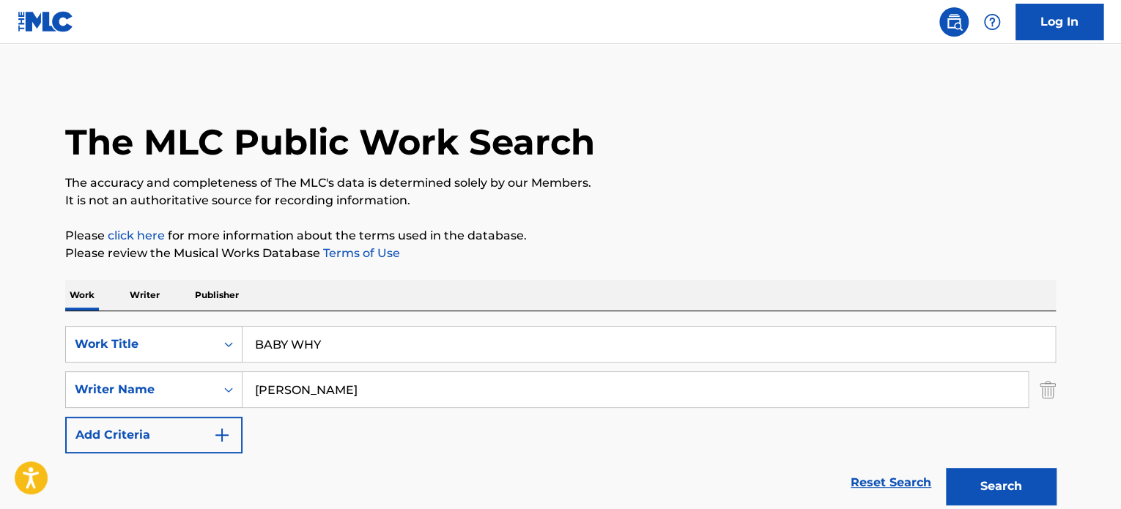
scroll to position [174, 0]
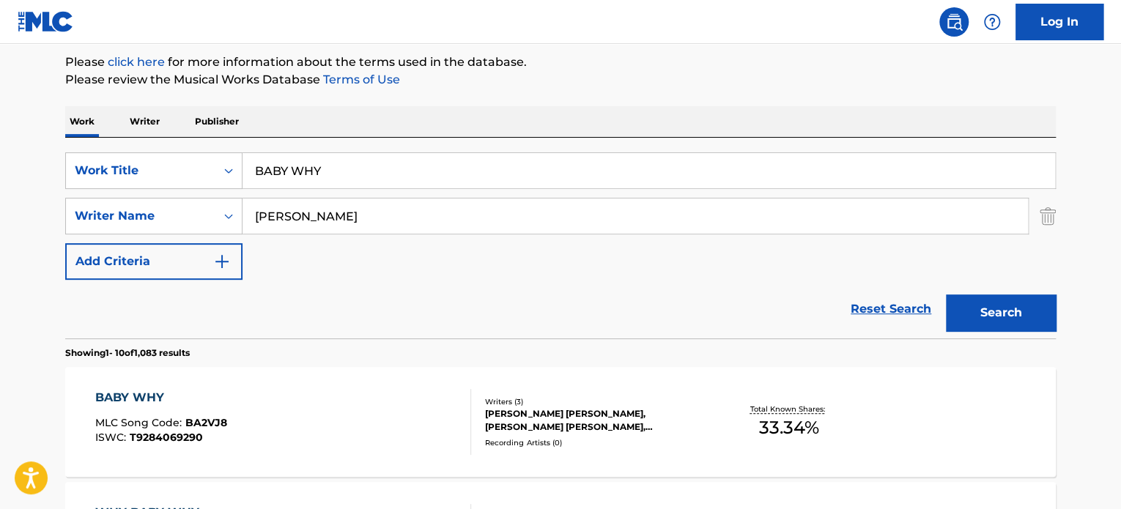
click at [108, 204] on div "SearchWithCriteria4d5af9fb-74e9-4b49-affa-0aabf67b33ce Writer Name [PERSON_NAME]" at bounding box center [560, 216] width 991 height 37
paste input "[PERSON_NAME]"
type input "[PERSON_NAME]"
click at [946, 295] on button "Search" at bounding box center [1001, 313] width 110 height 37
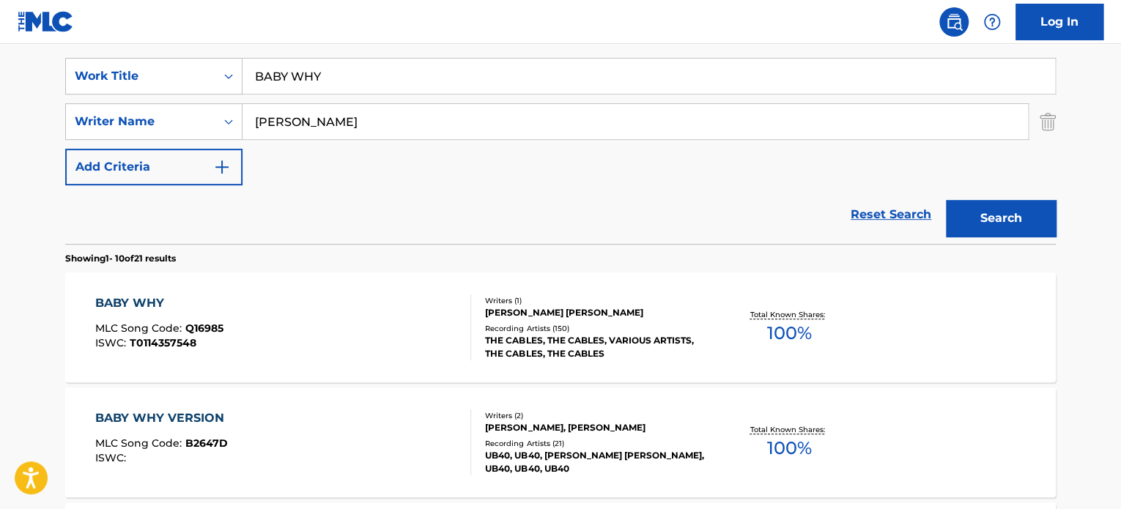
scroll to position [296, 0]
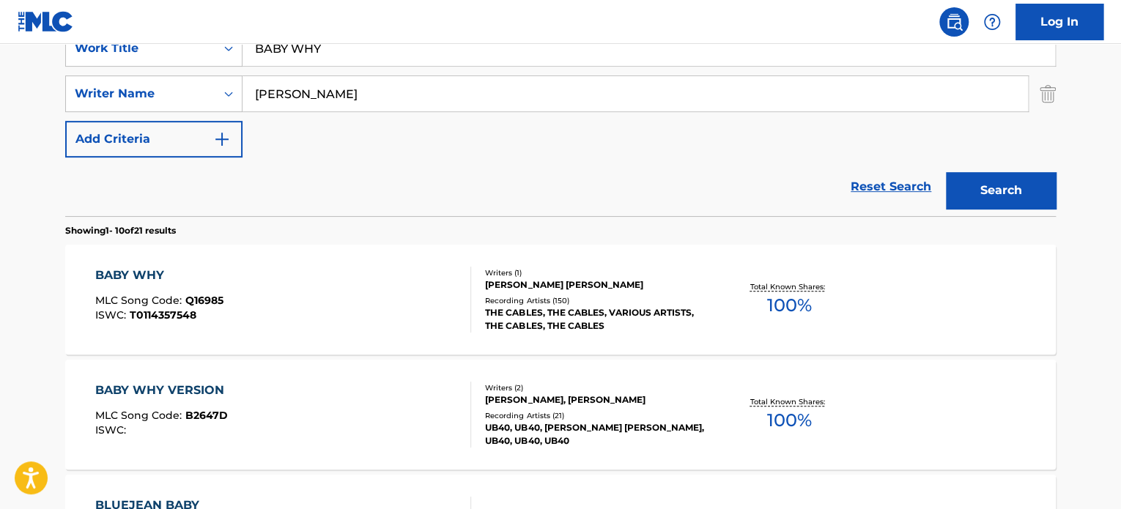
click at [485, 322] on div "THE CABLES, THE CABLES, VARIOUS ARTISTS, THE CABLES, THE CABLES" at bounding box center [595, 319] width 221 height 26
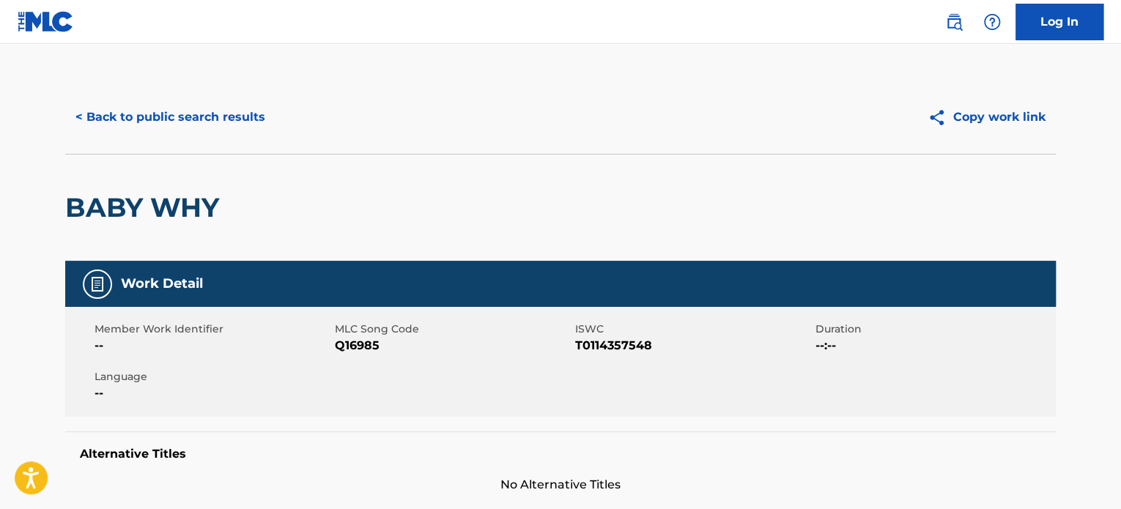
click at [237, 92] on div "< Back to public search results Copy work link" at bounding box center [560, 117] width 991 height 73
click at [219, 112] on button "< Back to public search results" at bounding box center [170, 117] width 210 height 37
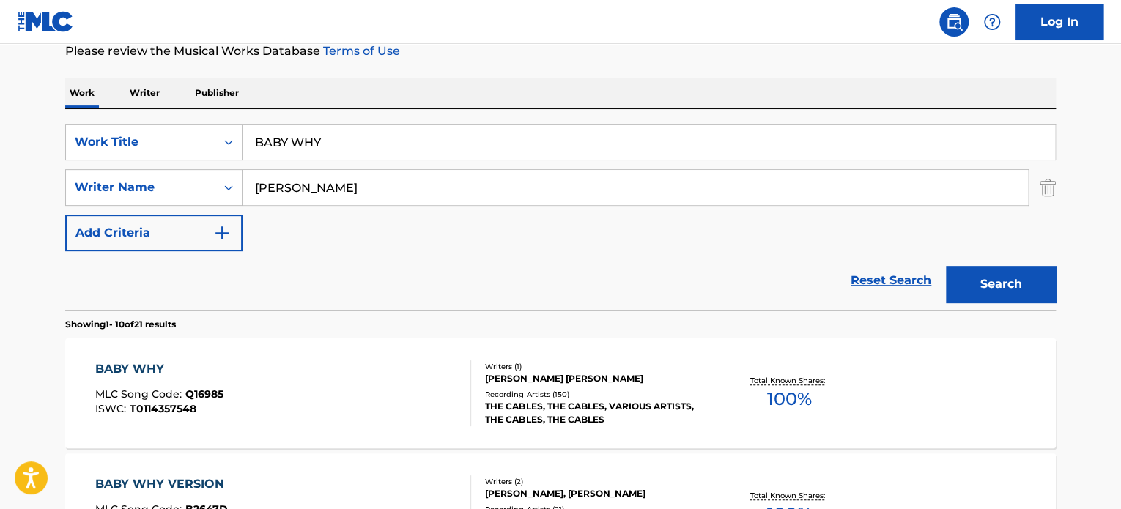
scroll to position [174, 0]
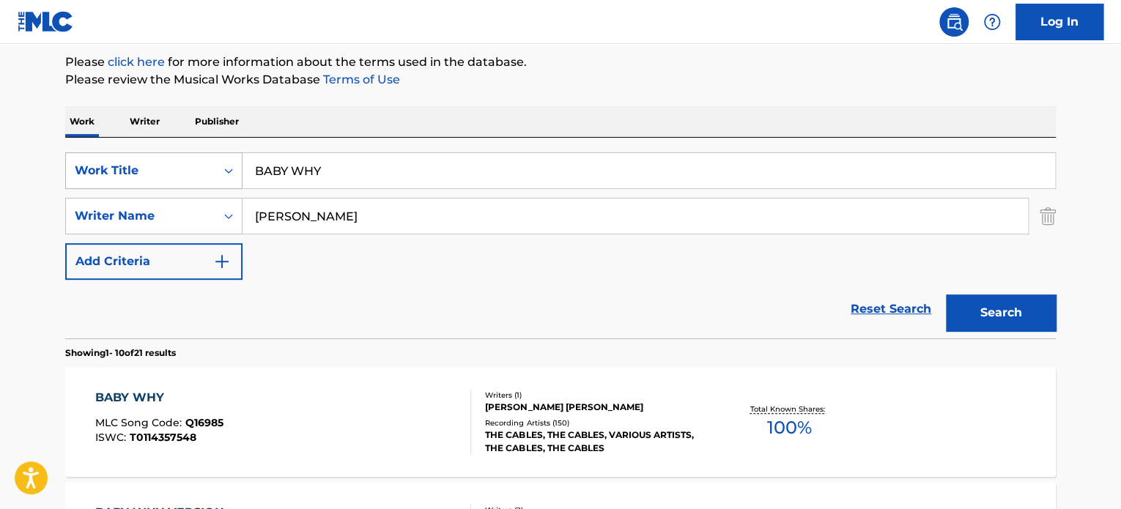
drag, startPoint x: 361, startPoint y: 167, endPoint x: 122, endPoint y: 154, distance: 240.0
click at [163, 160] on div "SearchWithCriteriaf055be3c-75ee-4339-84fe-07e1fdf88213 Work Title BABY WHY" at bounding box center [560, 170] width 991 height 37
paste input "[PERSON_NAME] BAILA"
type input "[PERSON_NAME] BAILA"
drag, startPoint x: 310, startPoint y: 213, endPoint x: 150, endPoint y: 213, distance: 159.7
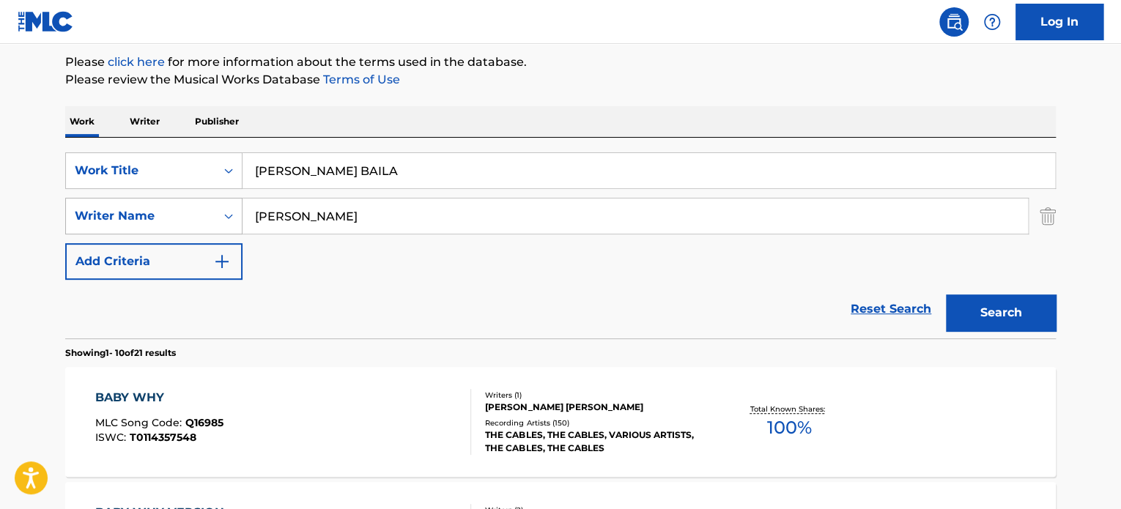
click at [178, 213] on div "SearchWithCriteria4d5af9fb-74e9-4b49-affa-0aabf67b33ce Writer Name [PERSON_NAME]" at bounding box center [560, 216] width 991 height 37
paste input "[PERSON_NAME]"
type input "[PERSON_NAME]"
click at [946, 295] on button "Search" at bounding box center [1001, 313] width 110 height 37
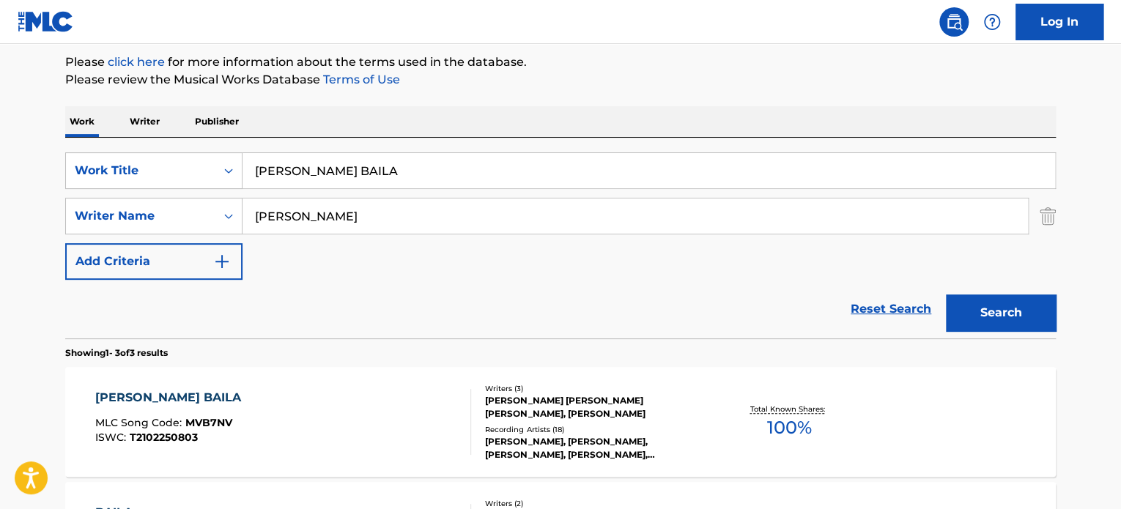
click at [511, 404] on div "[PERSON_NAME] [PERSON_NAME] [PERSON_NAME], [PERSON_NAME]" at bounding box center [595, 407] width 221 height 26
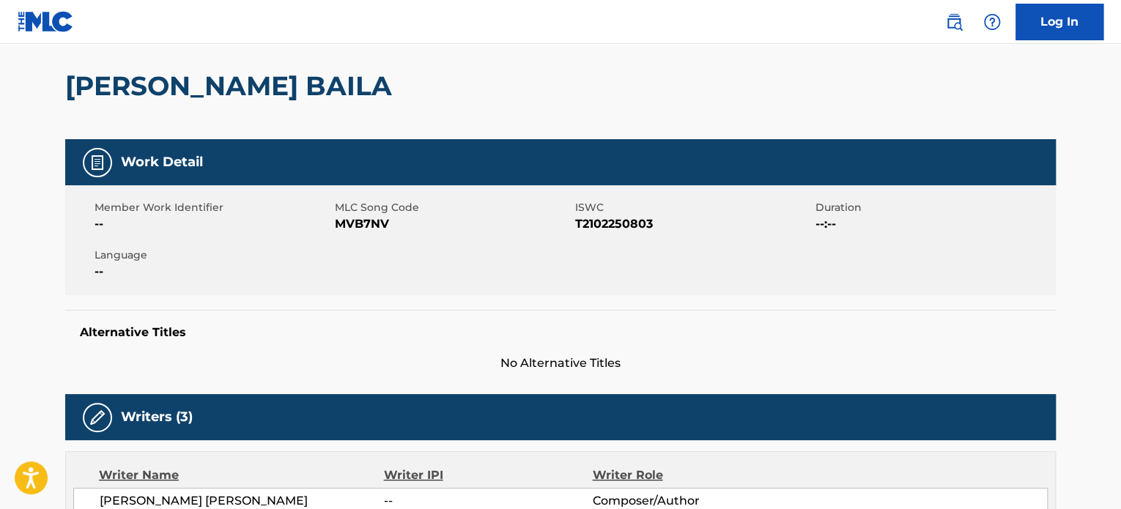
scroll to position [488, 0]
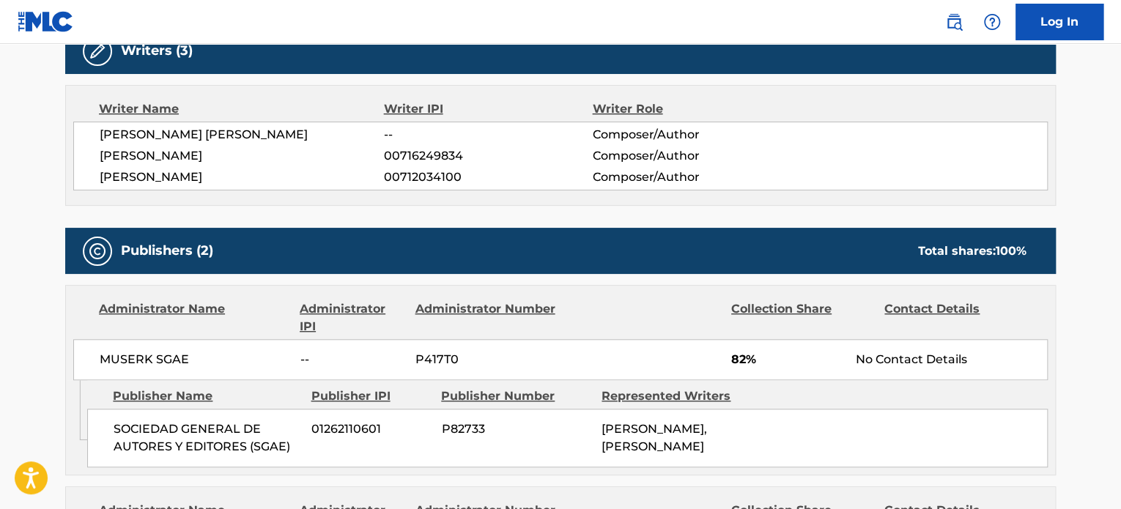
click at [668, 313] on div at bounding box center [645, 317] width 152 height 35
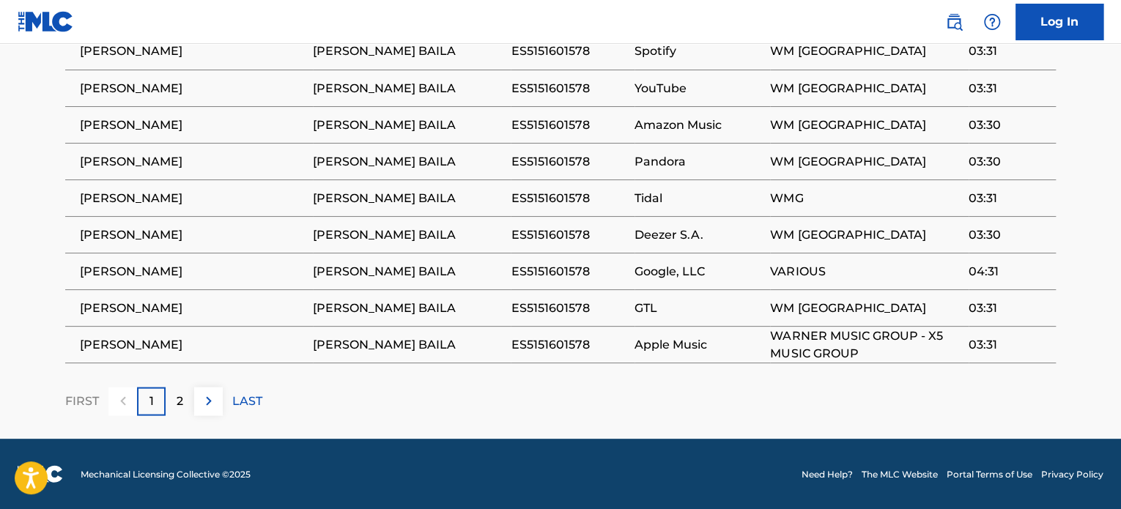
scroll to position [1113, 0]
